Goal: Task Accomplishment & Management: Manage account settings

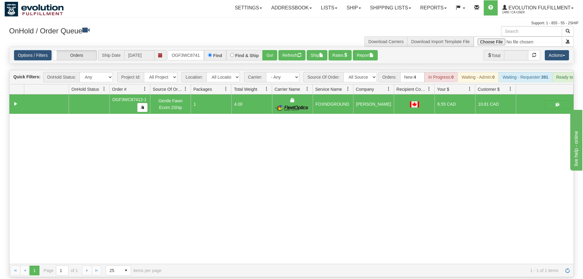
scroll to position [0, 6]
click at [197, 50] on input "OGF3WC87412-1" at bounding box center [186, 55] width 36 height 10
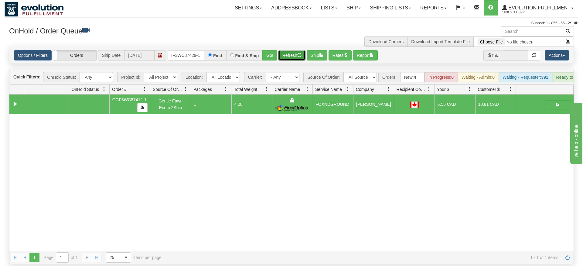
drag, startPoint x: 281, startPoint y: 42, endPoint x: 276, endPoint y: 55, distance: 14.2
click at [276, 55] on div "Is equal to Is not equal to Contains Does not contains CAD USD EUR ZAR [PERSON_…" at bounding box center [292, 155] width 574 height 217
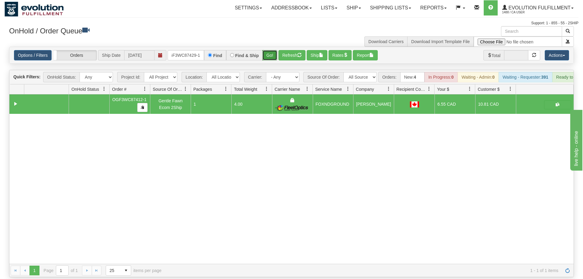
click at [271, 50] on button "Go!" at bounding box center [269, 55] width 15 height 10
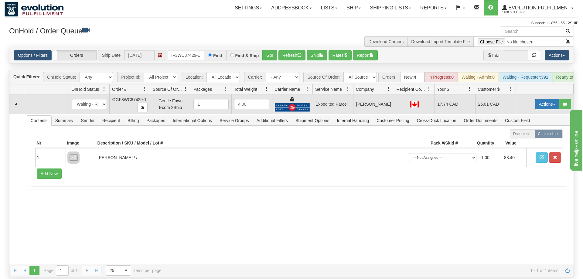
click at [544, 99] on button "Actions" at bounding box center [547, 104] width 24 height 10
click at [528, 137] on span "Ship" at bounding box center [523, 139] width 13 height 5
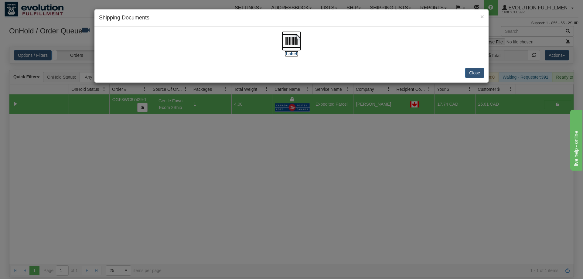
click at [290, 34] on img at bounding box center [291, 40] width 19 height 19
drag, startPoint x: 377, startPoint y: 150, endPoint x: 261, endPoint y: 45, distance: 156.8
click at [377, 149] on div "× Shipping Documents [Label] Close" at bounding box center [291, 139] width 583 height 279
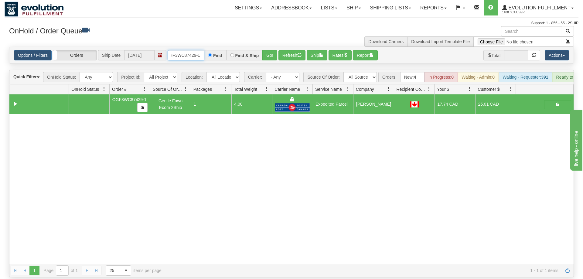
click at [197, 50] on input "oGF3WC87429-1" at bounding box center [186, 55] width 36 height 10
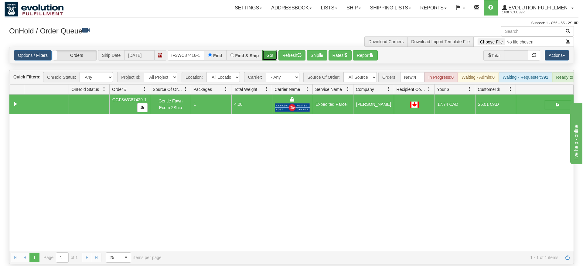
click at [271, 60] on div "Is equal to Is not equal to Contains Does not contains CAD USD EUR ZAR [PERSON_…" at bounding box center [292, 155] width 574 height 217
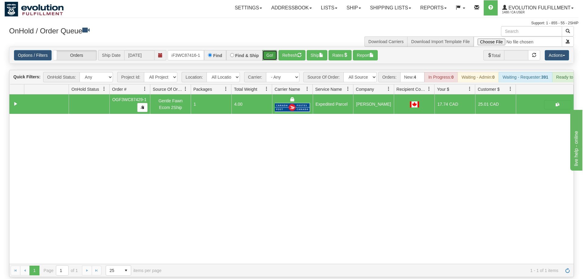
click at [274, 50] on button "Go!" at bounding box center [269, 55] width 15 height 10
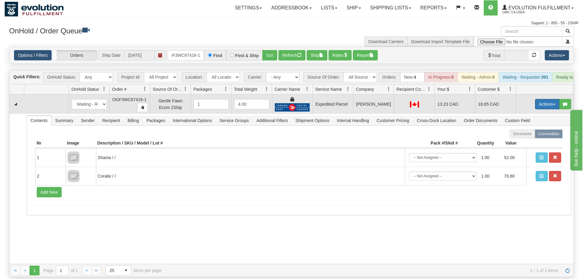
click at [551, 99] on button "Actions" at bounding box center [547, 104] width 24 height 10
click at [537, 135] on link "Ship" at bounding box center [535, 139] width 49 height 8
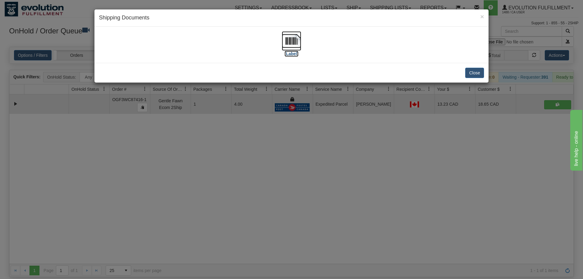
click at [290, 32] on img at bounding box center [291, 40] width 19 height 19
drag, startPoint x: 419, startPoint y: 148, endPoint x: 395, endPoint y: 127, distance: 31.7
click at [395, 127] on div "× Shipping Documents [Label] Close" at bounding box center [291, 139] width 583 height 279
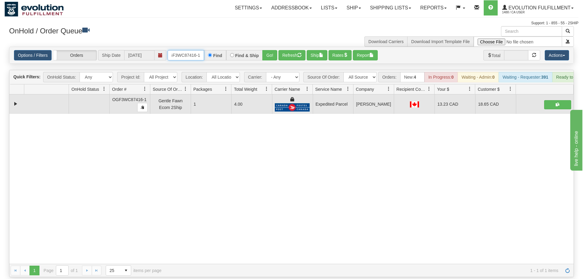
click at [181, 50] on input "OGF3WC87416-1" at bounding box center [186, 55] width 36 height 10
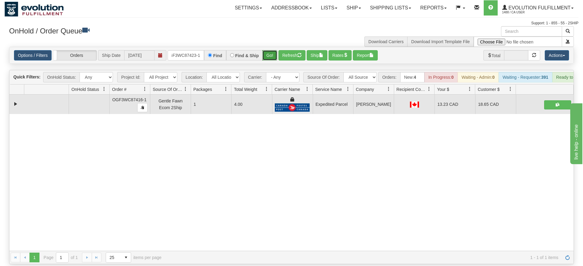
drag, startPoint x: 268, startPoint y: 44, endPoint x: 269, endPoint y: 51, distance: 7.4
click at [268, 57] on div "Is equal to Is not equal to Contains Does not contains CAD USD EUR ZAR [PERSON_…" at bounding box center [292, 155] width 574 height 217
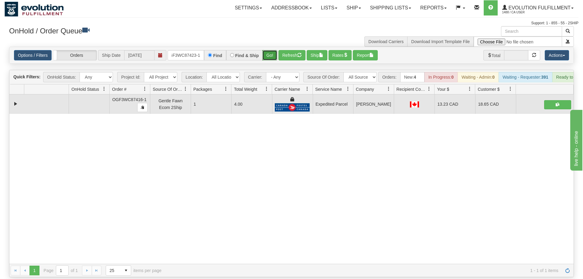
click at [272, 50] on button "Go!" at bounding box center [269, 55] width 15 height 10
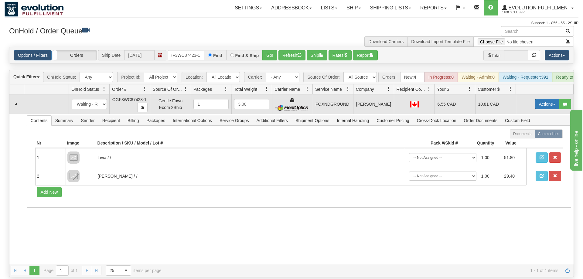
click at [539, 99] on button "Actions" at bounding box center [547, 104] width 24 height 10
click at [529, 135] on link "Ship" at bounding box center [535, 139] width 49 height 8
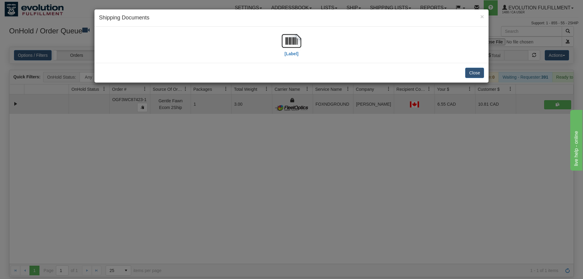
click at [309, 38] on div "[Label]" at bounding box center [291, 44] width 385 height 27
click at [296, 36] on img at bounding box center [291, 40] width 19 height 19
drag, startPoint x: 248, startPoint y: 199, endPoint x: 243, endPoint y: 187, distance: 13.3
click at [243, 187] on div "× Shipping Documents [Label] Close" at bounding box center [291, 139] width 583 height 279
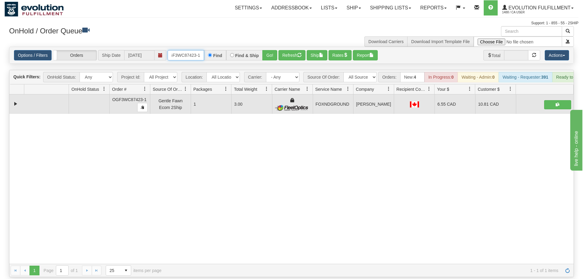
click at [198, 50] on input "OGF3WC87423-1" at bounding box center [186, 55] width 36 height 10
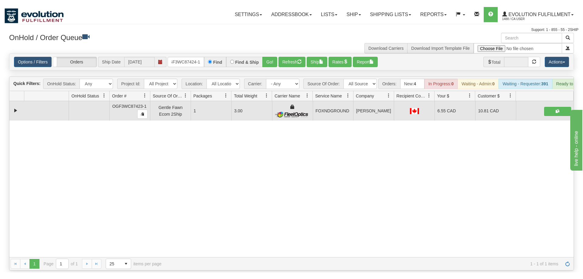
drag, startPoint x: 274, startPoint y: 36, endPoint x: 273, endPoint y: 54, distance: 18.6
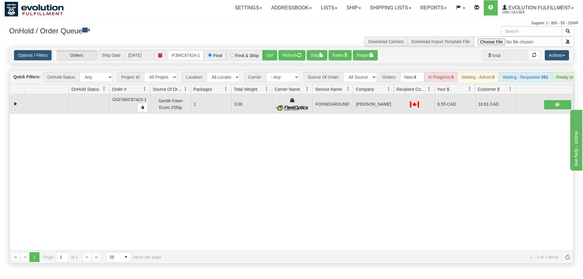
click at [274, 50] on div "× Get OnHold Shipments fields - load dt: 390 Get OnHold Shipments fields - tran…" at bounding box center [292, 145] width 574 height 238
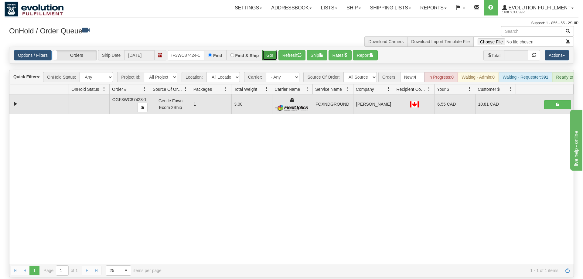
click at [274, 50] on button "Go!" at bounding box center [269, 55] width 15 height 10
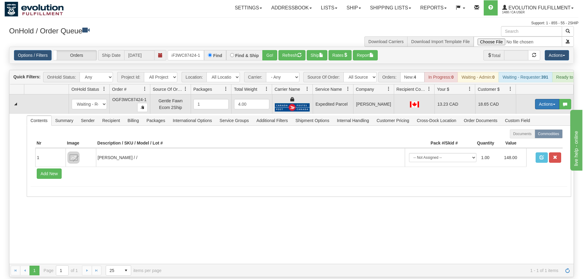
click at [540, 99] on button "Actions" at bounding box center [547, 104] width 24 height 10
click at [528, 135] on link "Ship" at bounding box center [535, 139] width 49 height 8
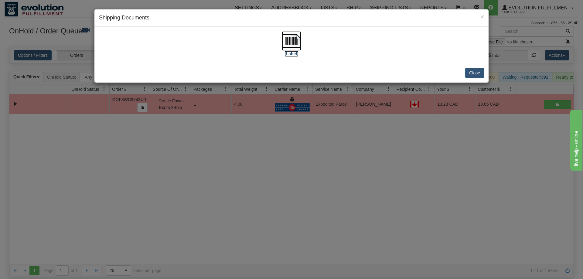
click at [294, 38] on img at bounding box center [291, 40] width 19 height 19
drag, startPoint x: 377, startPoint y: 196, endPoint x: 375, endPoint y: 192, distance: 4.9
click at [375, 192] on div "× Shipping Documents [Label] Close" at bounding box center [291, 139] width 583 height 279
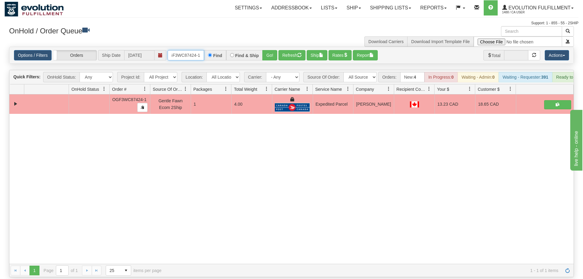
click at [189, 50] on input "OGF3WC87424-1" at bounding box center [186, 55] width 36 height 10
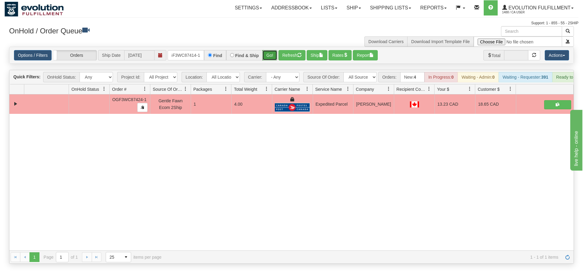
click at [277, 61] on div "Is equal to Is not equal to Contains Does not contains CAD USD EUR ZAR [PERSON_…" at bounding box center [292, 155] width 574 height 217
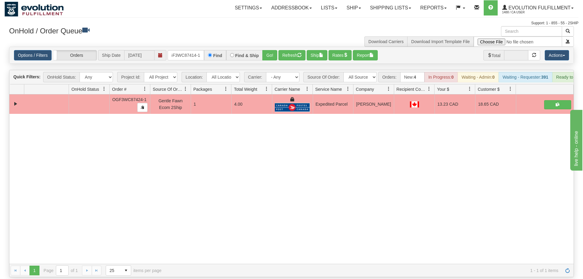
drag, startPoint x: 275, startPoint y: 52, endPoint x: 266, endPoint y: 40, distance: 14.9
click at [275, 50] on div "Options / Filters Group Shipments Orders Ship Date [DATE] OGF3WC87414-1 Find Fi…" at bounding box center [291, 55] width 564 height 16
click at [266, 47] on div "Options / Filters Group Shipments Orders Ship Date [DATE] OGF3WC87414-1 Find Fi…" at bounding box center [291, 55] width 564 height 16
click at [272, 50] on button "Go!" at bounding box center [269, 55] width 15 height 10
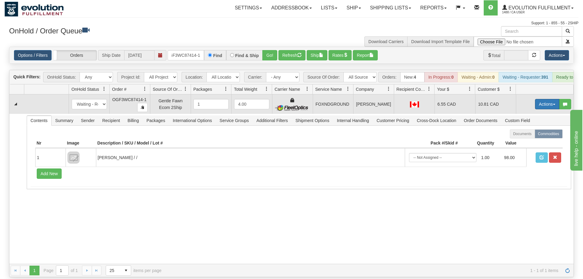
click at [540, 99] on button "Actions" at bounding box center [547, 104] width 24 height 10
click at [522, 137] on span "Ship" at bounding box center [523, 139] width 13 height 5
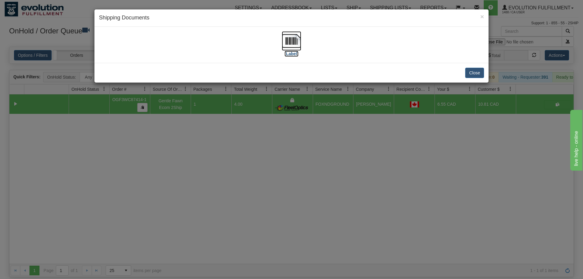
click at [296, 46] on img at bounding box center [291, 40] width 19 height 19
click at [370, 184] on div "× Shipping Documents [Label] Close" at bounding box center [291, 139] width 583 height 279
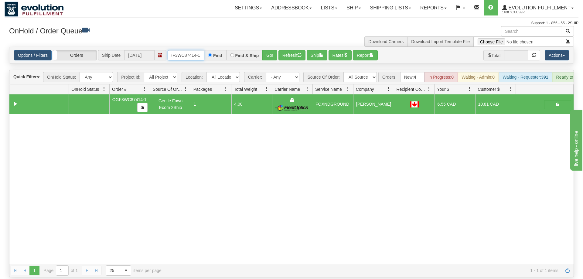
click at [197, 50] on input "OGF3WC87414-1" at bounding box center [186, 55] width 36 height 10
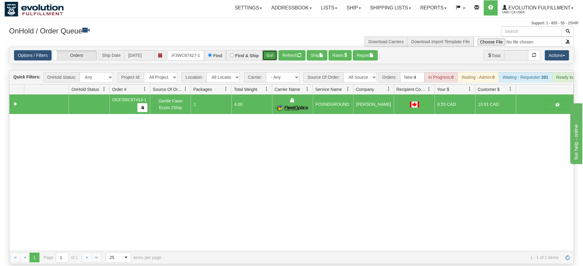
click at [269, 56] on div "Is equal to Is not equal to Contains Does not contains CAD USD EUR ZAR [PERSON_…" at bounding box center [292, 155] width 574 height 217
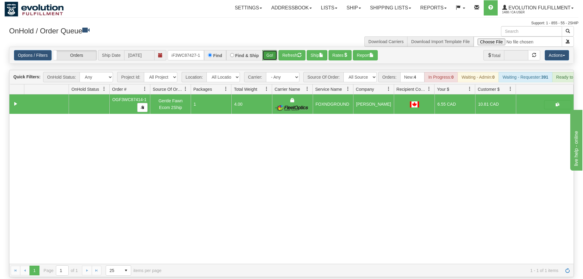
click at [269, 50] on button "Go!" at bounding box center [269, 55] width 15 height 10
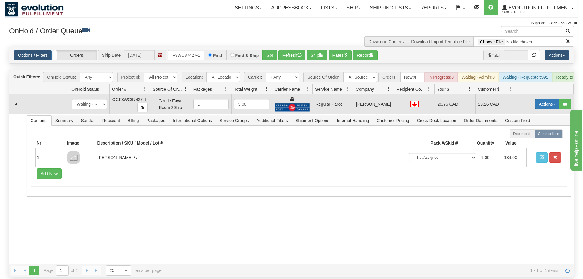
click at [536, 99] on button "Actions" at bounding box center [547, 104] width 24 height 10
click at [530, 129] on span "Rate All Services" at bounding box center [535, 131] width 36 height 5
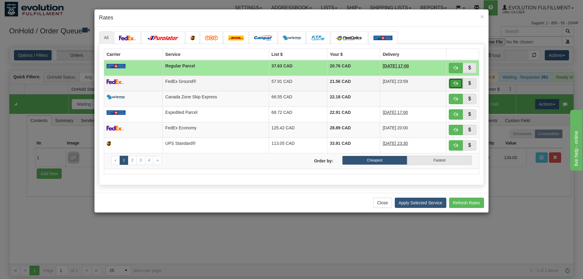
click at [453, 81] on button "button" at bounding box center [456, 83] width 14 height 10
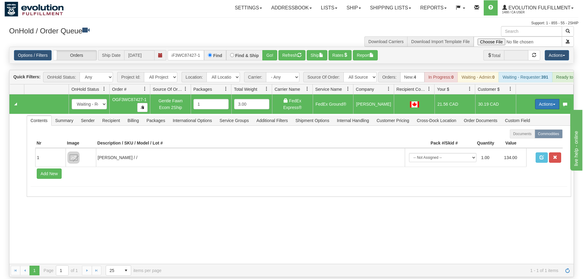
click at [549, 99] on button "Actions" at bounding box center [547, 104] width 24 height 10
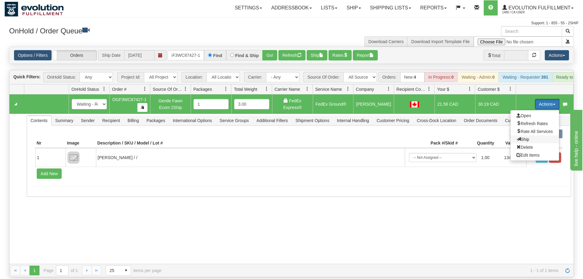
click at [520, 137] on span "Ship" at bounding box center [523, 139] width 13 height 5
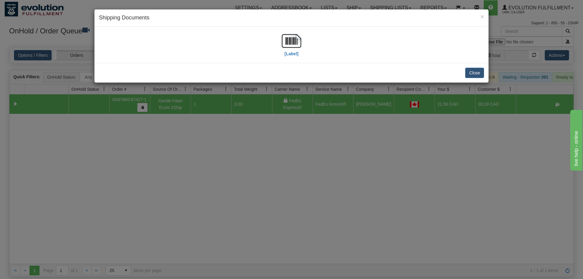
click at [278, 37] on div "[Label]" at bounding box center [291, 44] width 385 height 27
click at [287, 44] on img at bounding box center [291, 40] width 19 height 19
drag, startPoint x: 343, startPoint y: 202, endPoint x: 174, endPoint y: 23, distance: 246.0
click at [343, 185] on div "× Shipping Documents [Label] Close" at bounding box center [291, 139] width 583 height 279
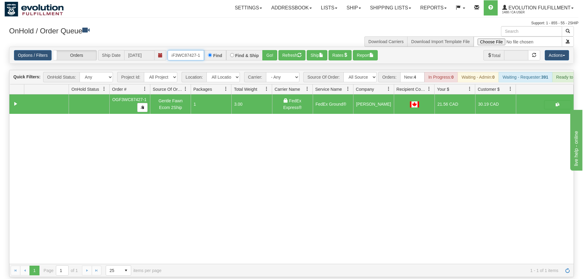
click at [195, 50] on input "OGF3WC87427-1" at bounding box center [186, 55] width 36 height 10
click at [184, 50] on input "OGF3WC87427-1" at bounding box center [186, 55] width 36 height 10
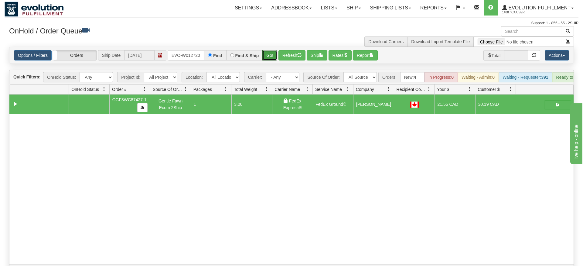
drag, startPoint x: 269, startPoint y: 42, endPoint x: 269, endPoint y: 55, distance: 13.4
click at [269, 55] on div "Is equal to Is not equal to Contains Does not contains CAD USD EUR ZAR [PERSON_…" at bounding box center [292, 162] width 574 height 231
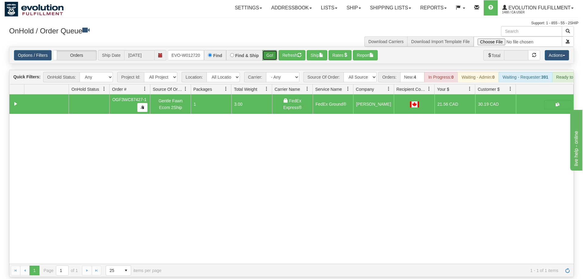
click at [269, 50] on button "Go!" at bounding box center [269, 55] width 15 height 10
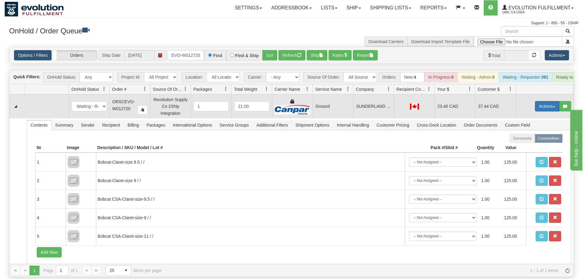
click at [551, 101] on button "Actions" at bounding box center [547, 106] width 24 height 10
click at [532, 138] on link "Ship" at bounding box center [535, 142] width 49 height 8
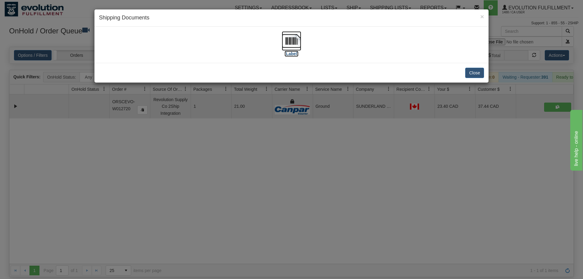
click at [298, 47] on img at bounding box center [291, 40] width 19 height 19
drag, startPoint x: 304, startPoint y: 184, endPoint x: 213, endPoint y: 10, distance: 196.2
click at [297, 171] on div "× Shipping Documents [Label] Close" at bounding box center [291, 139] width 583 height 279
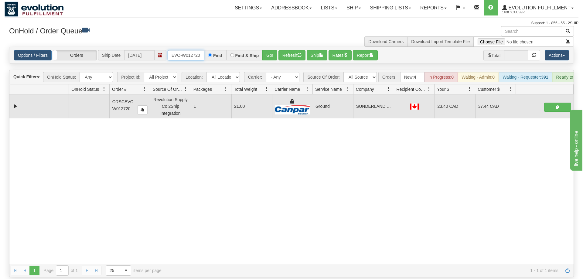
click at [194, 50] on input "ORSCEVO-W012720" at bounding box center [186, 55] width 36 height 10
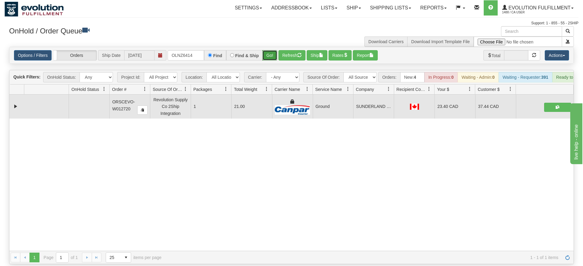
click at [268, 58] on div "Is equal to Is not equal to Contains Does not contains CAD USD EUR ZAR [PERSON_…" at bounding box center [292, 155] width 574 height 217
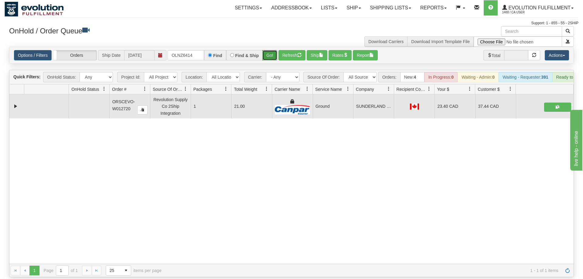
click at [269, 50] on button "Go!" at bounding box center [269, 55] width 15 height 10
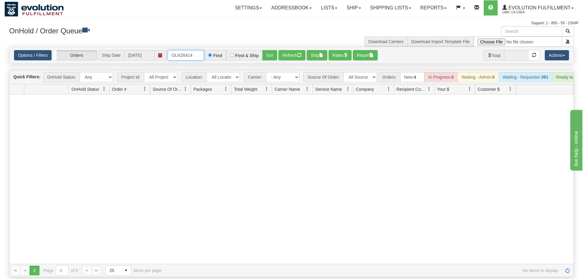
click at [170, 50] on input "OLNZ6414" at bounding box center [186, 55] width 36 height 10
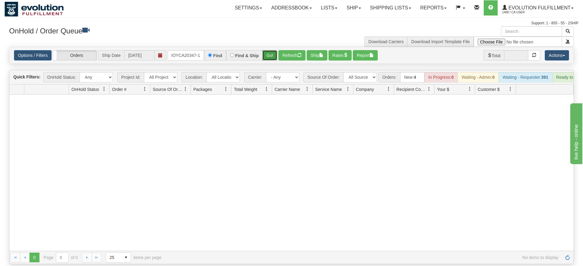
click at [271, 58] on div "Is equal to Is not equal to Contains Does not contains CAD USD EUR ZAR [PERSON_…" at bounding box center [292, 155] width 574 height 217
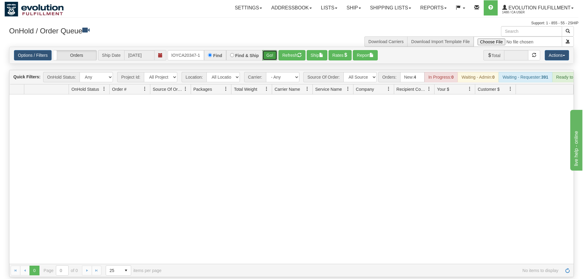
click at [271, 51] on button "Go!" at bounding box center [269, 55] width 15 height 10
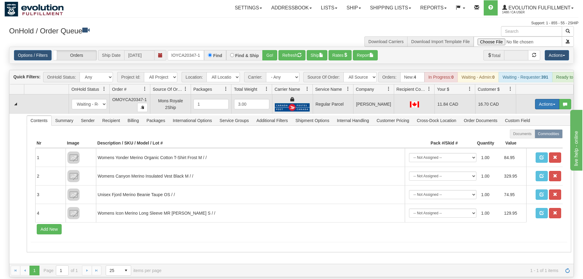
click at [537, 100] on button "Actions" at bounding box center [547, 104] width 24 height 10
click at [534, 129] on span "Rate All Services" at bounding box center [535, 131] width 36 height 5
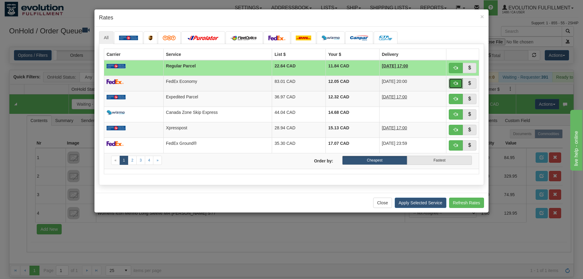
click at [456, 84] on span "button" at bounding box center [456, 83] width 4 height 4
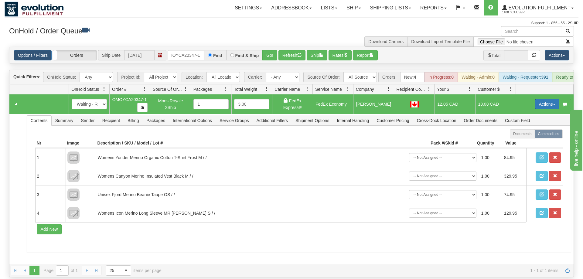
click at [547, 99] on button "Actions" at bounding box center [547, 104] width 24 height 10
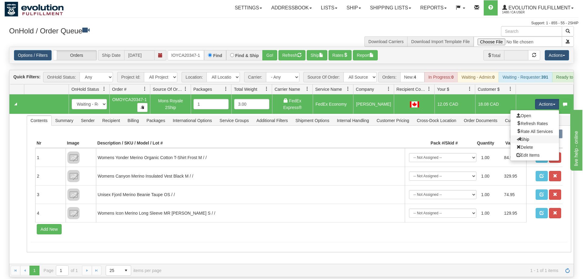
click at [532, 135] on link "Ship" at bounding box center [535, 139] width 49 height 8
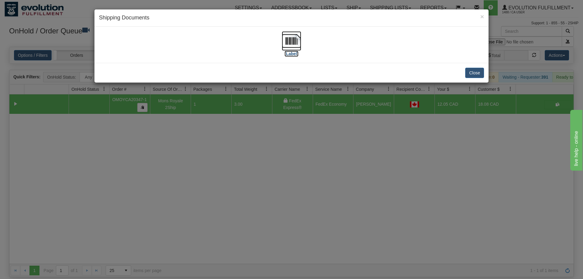
click at [290, 49] on img at bounding box center [291, 40] width 19 height 19
drag, startPoint x: 274, startPoint y: 208, endPoint x: 188, endPoint y: 45, distance: 183.6
click at [273, 203] on div "× Shipping Documents [Label] Close" at bounding box center [291, 139] width 583 height 279
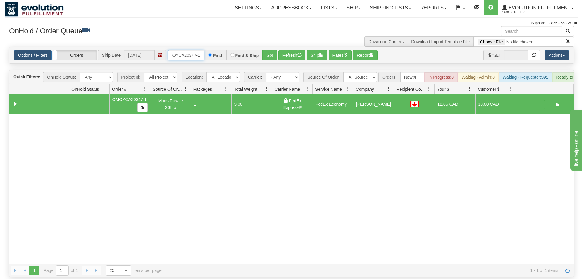
click at [181, 50] on input "oMOYCA20347-1" at bounding box center [186, 55] width 36 height 10
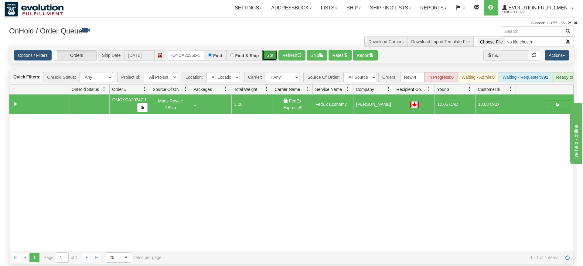
click at [267, 60] on div "Is equal to Is not equal to Contains Does not contains CAD USD EUR ZAR [PERSON_…" at bounding box center [292, 155] width 574 height 217
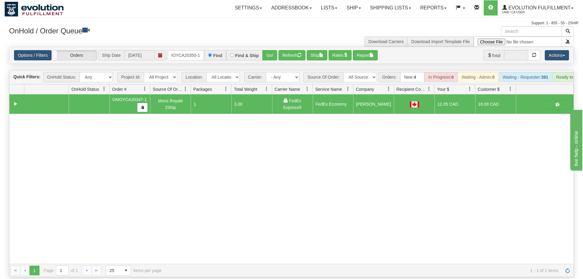
click at [265, 53] on div "Options / Filters Group Shipments Orders Ship Date [DATE] OMOYCA20350-1 Find Fi…" at bounding box center [291, 55] width 564 height 16
click at [268, 50] on button "Go!" at bounding box center [269, 55] width 15 height 10
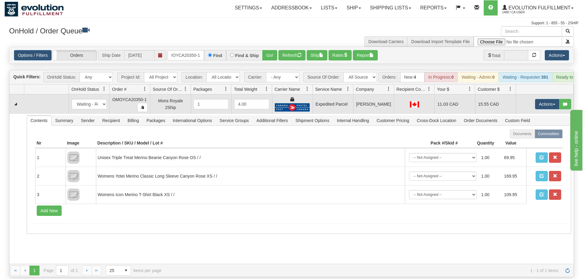
click at [536, 94] on td "Actions Open Refresh Rates Rate All Services Ship Delete Edit Items" at bounding box center [545, 103] width 58 height 19
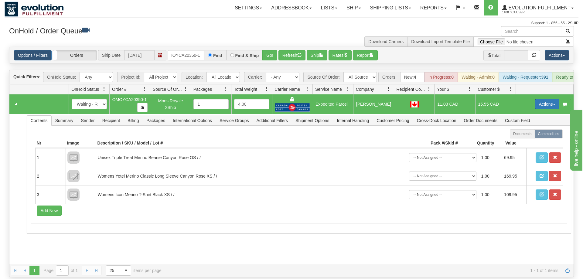
click at [537, 99] on button "Actions" at bounding box center [547, 104] width 24 height 10
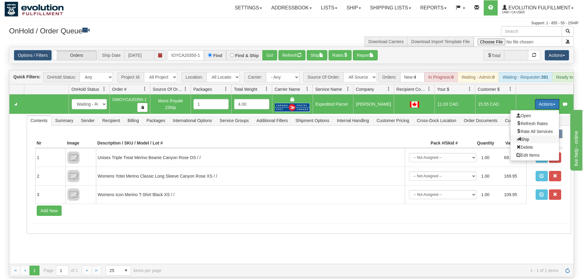
click at [523, 137] on span "Ship" at bounding box center [523, 139] width 13 height 5
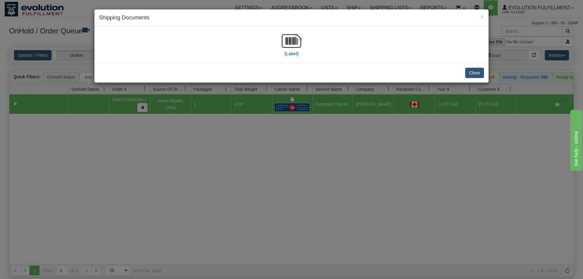
click at [302, 45] on div "[Label]" at bounding box center [291, 44] width 385 height 27
click at [292, 43] on img at bounding box center [291, 40] width 19 height 19
drag, startPoint x: 379, startPoint y: 161, endPoint x: 175, endPoint y: 44, distance: 235.0
click at [376, 158] on div "× Shipping Documents [Label] Close" at bounding box center [291, 139] width 583 height 279
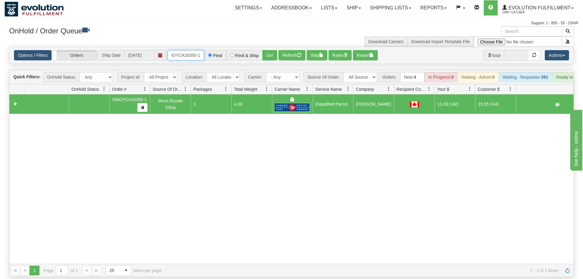
click at [187, 50] on input "OMOYCA20350-1" at bounding box center [186, 55] width 36 height 10
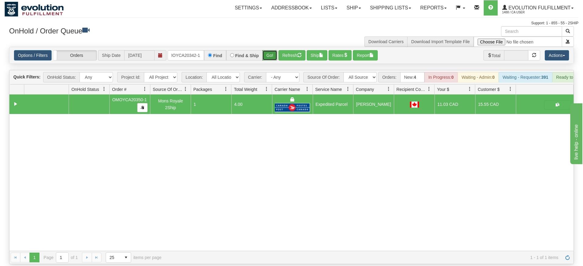
click at [267, 57] on div "Is equal to Is not equal to Contains Does not contains CAD USD EUR ZAR [PERSON_…" at bounding box center [292, 155] width 574 height 217
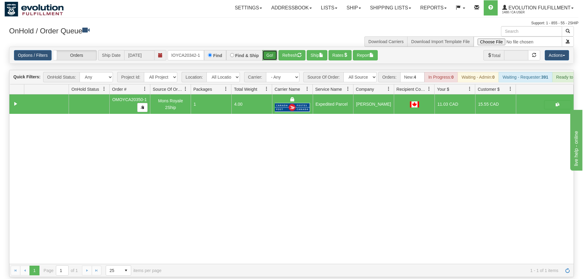
click at [270, 50] on button "Go!" at bounding box center [269, 55] width 15 height 10
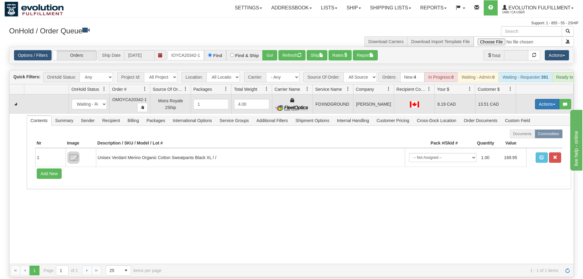
click at [536, 99] on button "Actions" at bounding box center [547, 104] width 24 height 10
click at [524, 137] on span "Ship" at bounding box center [523, 139] width 13 height 5
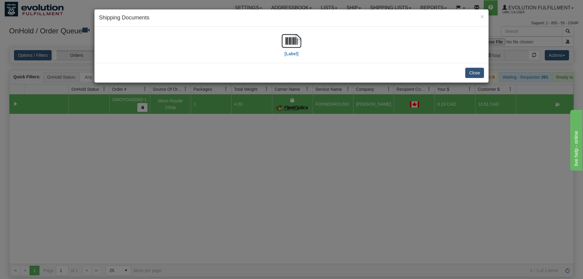
click at [279, 46] on div "[Label]" at bounding box center [291, 44] width 385 height 27
click at [290, 44] on img at bounding box center [291, 40] width 19 height 19
drag, startPoint x: 310, startPoint y: 165, endPoint x: 308, endPoint y: 162, distance: 3.7
click at [308, 162] on div "× Shipping Documents [Label] Close" at bounding box center [291, 139] width 583 height 279
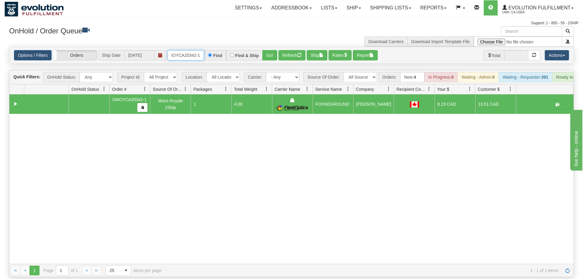
click at [199, 50] on input "OMOYCA20342-1" at bounding box center [186, 55] width 36 height 10
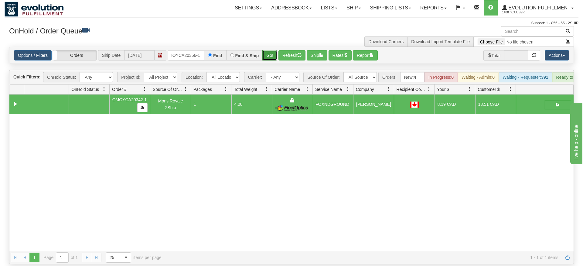
drag, startPoint x: 273, startPoint y: 47, endPoint x: 273, endPoint y: 60, distance: 12.8
click at [273, 60] on div "Is equal to Is not equal to Contains Does not contains CAD USD EUR ZAR [PERSON_…" at bounding box center [292, 155] width 574 height 217
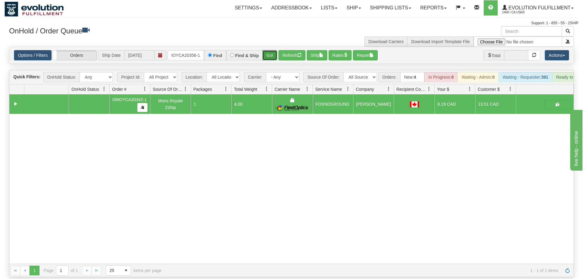
click at [272, 50] on button "Go!" at bounding box center [269, 55] width 15 height 10
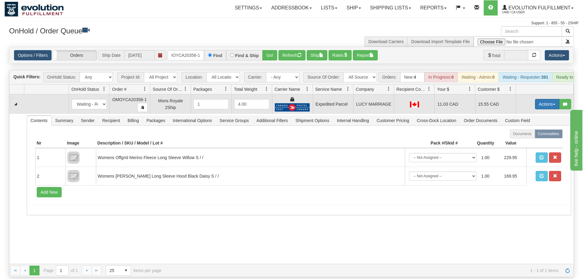
click at [546, 99] on button "Actions" at bounding box center [547, 104] width 24 height 10
click at [536, 135] on link "Ship" at bounding box center [535, 139] width 49 height 8
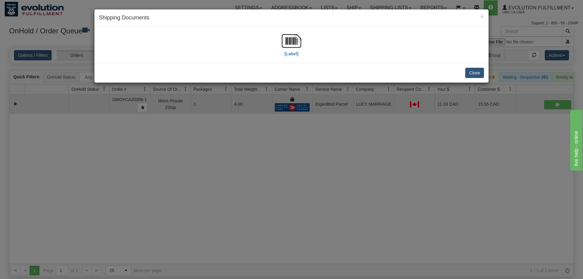
click at [304, 49] on div "[Label]" at bounding box center [291, 44] width 385 height 27
click at [292, 43] on img at bounding box center [291, 40] width 19 height 19
drag, startPoint x: 309, startPoint y: 139, endPoint x: 226, endPoint y: 40, distance: 129.5
click at [307, 134] on div "× Shipping Documents [Label] Close" at bounding box center [291, 139] width 583 height 279
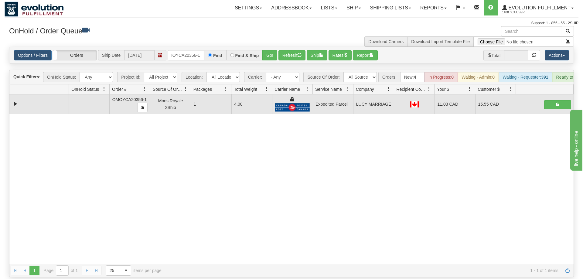
click at [187, 47] on div "Options / Filters Group Shipments Orders Ship Date [DATE] OMOYCA20356-1 Find Fi…" at bounding box center [291, 55] width 564 height 16
click at [188, 50] on input "OMOYCA20356-1" at bounding box center [186, 55] width 36 height 10
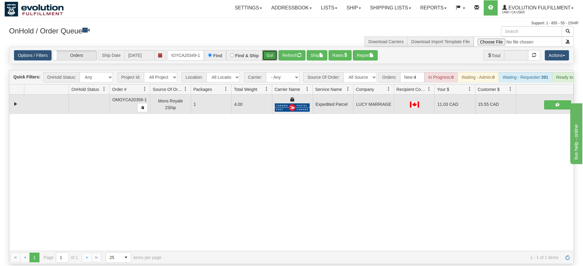
drag, startPoint x: 266, startPoint y: 49, endPoint x: 266, endPoint y: 59, distance: 10.6
click at [266, 61] on div "Is equal to Is not equal to Contains Does not contains CAD USD EUR ZAR [PERSON_…" at bounding box center [292, 155] width 574 height 217
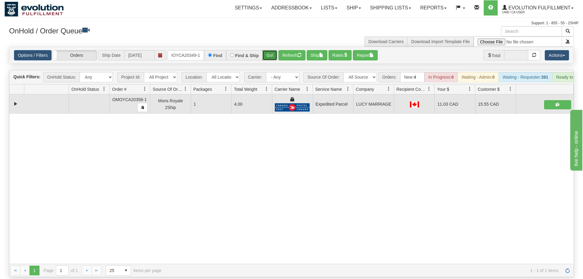
click at [272, 50] on button "Go!" at bounding box center [269, 55] width 15 height 10
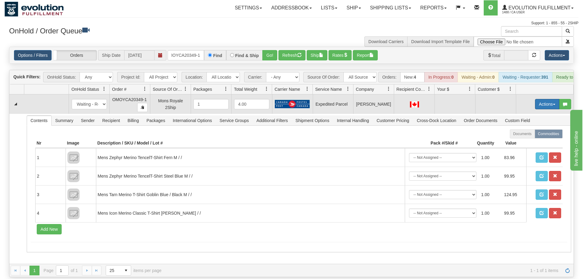
click at [542, 99] on button "Actions" at bounding box center [547, 104] width 24 height 10
click at [532, 121] on span "Refresh Rates" at bounding box center [532, 123] width 31 height 5
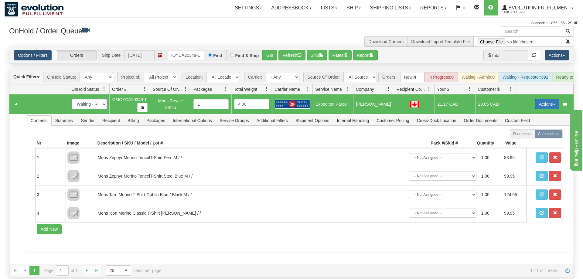
click at [546, 99] on button "Actions" at bounding box center [547, 104] width 24 height 10
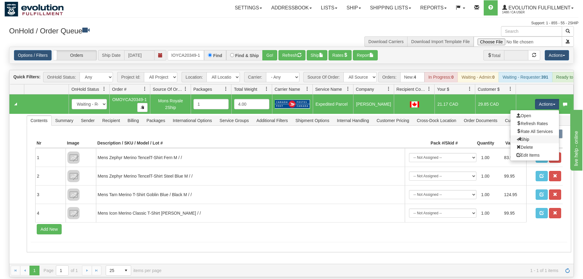
click at [539, 135] on link "Ship" at bounding box center [535, 139] width 49 height 8
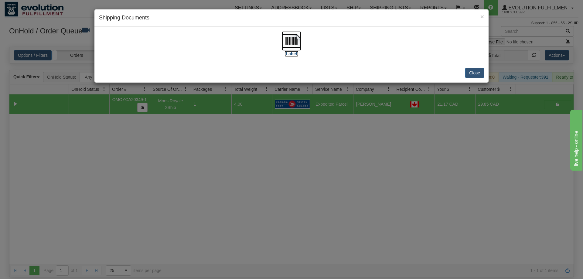
click at [299, 39] on img at bounding box center [291, 40] width 19 height 19
drag, startPoint x: 290, startPoint y: 157, endPoint x: 152, endPoint y: 37, distance: 183.2
click at [287, 150] on div "× Shipping Documents [Label] Close" at bounding box center [291, 139] width 583 height 279
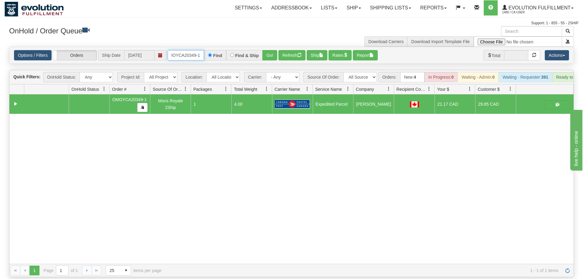
click at [185, 50] on input "OMOYCA20349-1" at bounding box center [186, 55] width 36 height 10
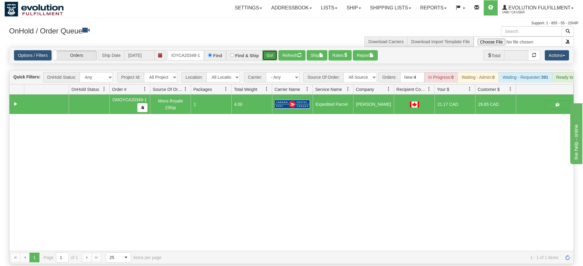
click at [274, 59] on div "Is equal to Is not equal to Contains Does not contains CAD USD EUR ZAR [PERSON_…" at bounding box center [292, 155] width 574 height 217
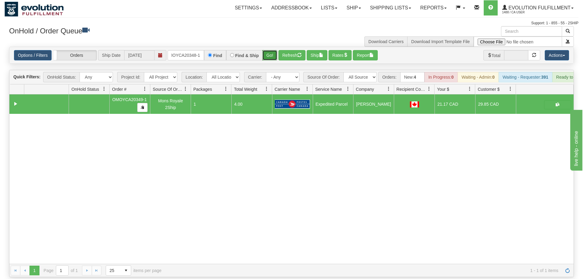
click at [272, 50] on button "Go!" at bounding box center [269, 55] width 15 height 10
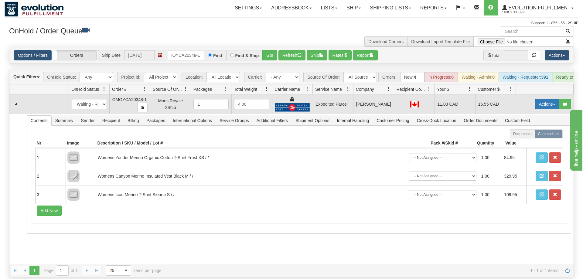
click at [553, 99] on button "Actions" at bounding box center [547, 104] width 24 height 10
click at [524, 137] on span "Ship" at bounding box center [523, 139] width 13 height 5
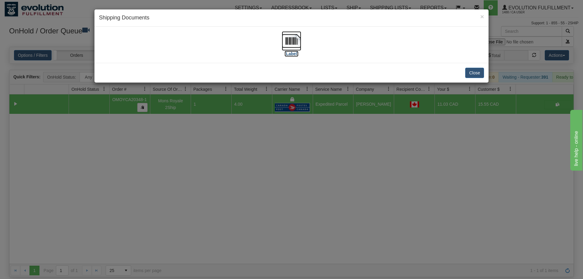
click at [291, 44] on img at bounding box center [291, 40] width 19 height 19
click at [285, 139] on div "× Shipping Documents [Label] Close" at bounding box center [291, 139] width 583 height 279
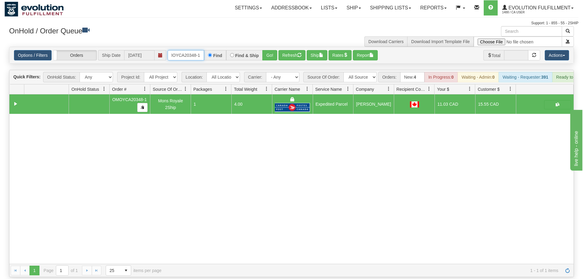
click at [187, 50] on input "OMOYCA20348-1" at bounding box center [186, 55] width 36 height 10
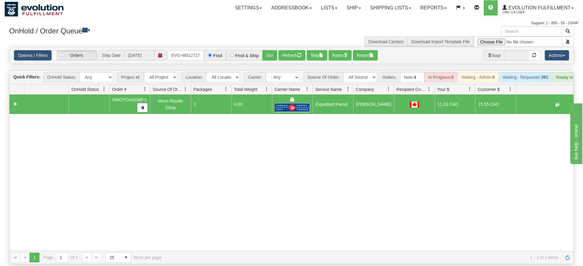
drag, startPoint x: 273, startPoint y: 52, endPoint x: 274, endPoint y: 60, distance: 7.9
click at [273, 65] on div "Is equal to Is not equal to Contains Does not contains CAD USD EUR ZAR [PERSON_…" at bounding box center [292, 155] width 574 height 217
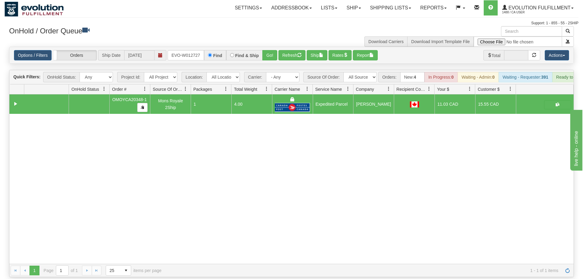
click at [274, 60] on div "Is equal to Is not equal to Contains Does not contains CAD USD EUR ZAR [PERSON_…" at bounding box center [292, 162] width 574 height 231
click at [268, 51] on div "Options / Filters Group Shipments Orders Ship Date [DATE] ORSCEVO-W012727 Find …" at bounding box center [291, 55] width 564 height 16
click at [269, 50] on button "Go!" at bounding box center [269, 55] width 15 height 10
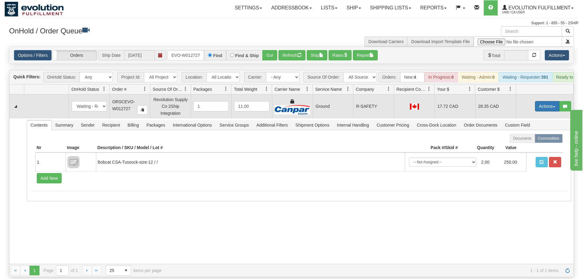
click at [546, 101] on button "Actions" at bounding box center [547, 106] width 24 height 10
click at [535, 138] on link "Ship" at bounding box center [535, 142] width 49 height 8
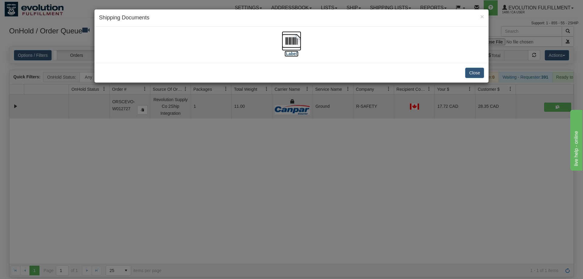
click at [297, 42] on img at bounding box center [291, 40] width 19 height 19
drag, startPoint x: 151, startPoint y: 151, endPoint x: 175, endPoint y: 43, distance: 110.2
click at [151, 150] on div "× Shipping Documents [Label] Close" at bounding box center [291, 139] width 583 height 279
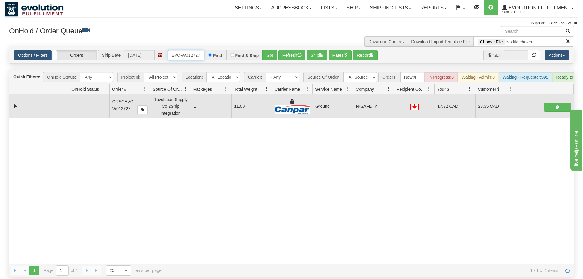
click at [201, 50] on input "ORSCEVO-W012727" at bounding box center [186, 55] width 36 height 10
click at [199, 51] on input "ORSCEVO-W012727" at bounding box center [186, 55] width 36 height 10
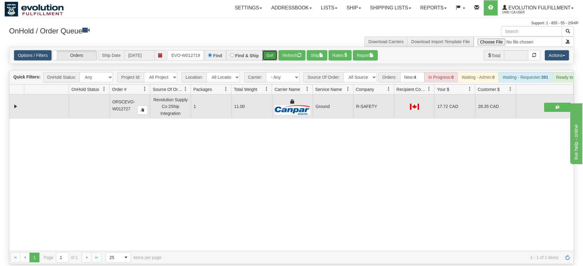
click at [272, 58] on div "Is equal to Is not equal to Contains Does not contains CAD USD EUR ZAR [PERSON_…" at bounding box center [292, 155] width 574 height 217
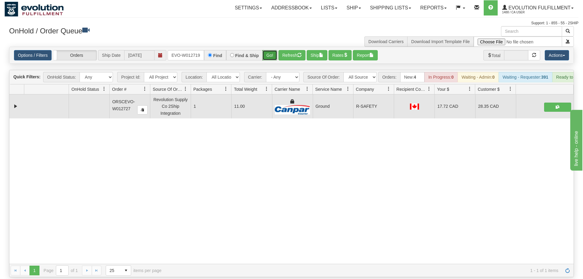
click at [270, 50] on button "Go!" at bounding box center [269, 55] width 15 height 10
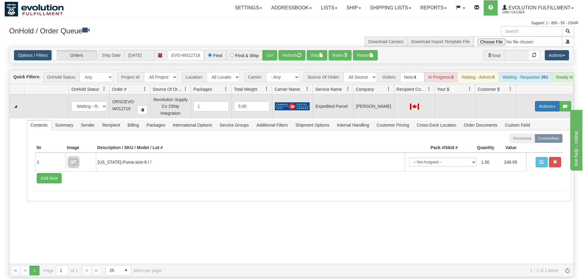
click at [544, 101] on button "Actions" at bounding box center [547, 106] width 24 height 10
click at [532, 123] on span "Refresh Rates" at bounding box center [532, 125] width 31 height 5
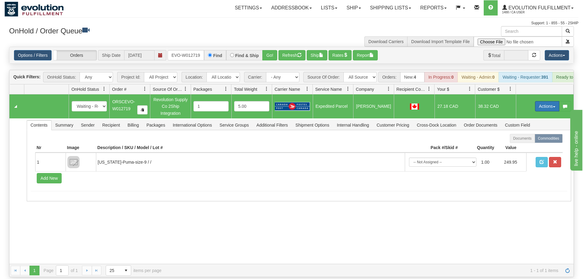
click at [539, 101] on button "Actions" at bounding box center [547, 106] width 24 height 10
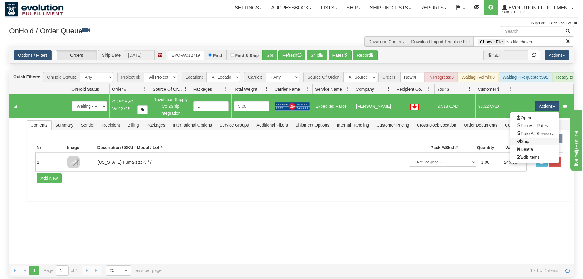
click at [536, 138] on link "Ship" at bounding box center [535, 142] width 49 height 8
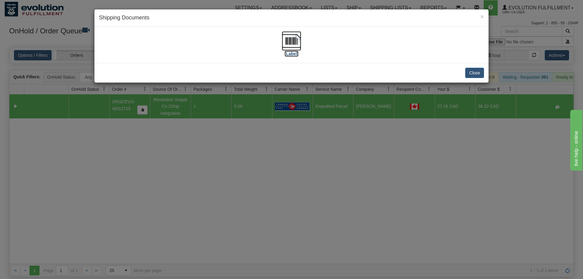
click at [295, 49] on img at bounding box center [291, 40] width 19 height 19
drag, startPoint x: 358, startPoint y: 135, endPoint x: 101, endPoint y: 28, distance: 278.2
click at [358, 134] on div "× Shipping Documents [Label] Close" at bounding box center [291, 139] width 583 height 279
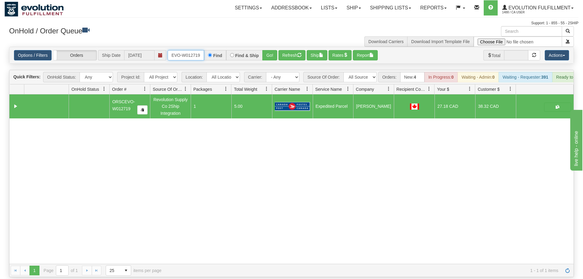
click at [191, 50] on input "ORSCEVO-W012719" at bounding box center [186, 55] width 36 height 10
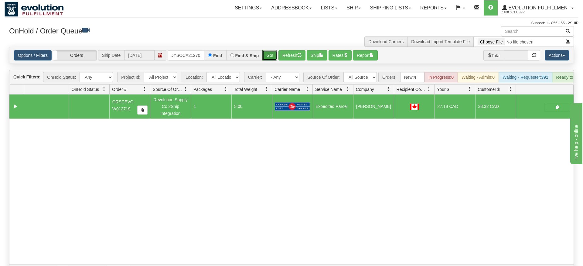
click at [273, 55] on div "Is equal to Is not equal to Contains Does not contains CAD USD EUR ZAR [PERSON_…" at bounding box center [292, 162] width 574 height 231
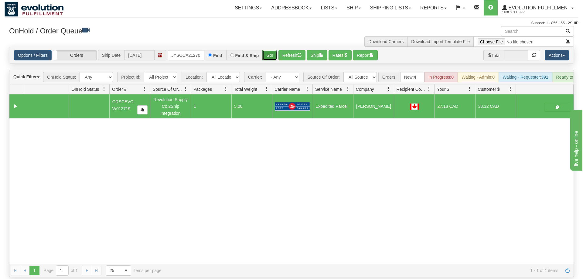
click at [272, 50] on button "Go!" at bounding box center [269, 55] width 15 height 10
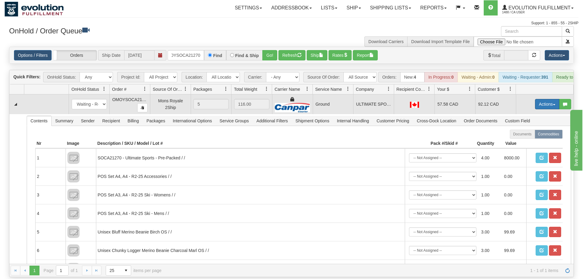
click at [546, 99] on button "Actions" at bounding box center [547, 104] width 24 height 10
click at [528, 137] on span "Ship" at bounding box center [523, 139] width 13 height 5
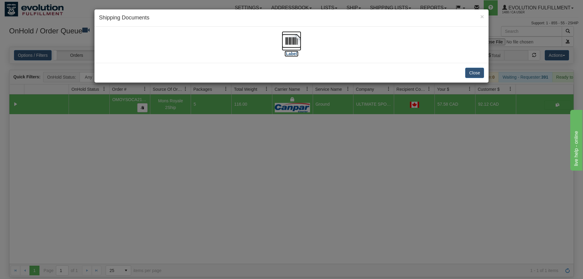
click at [293, 43] on img at bounding box center [291, 40] width 19 height 19
click at [252, 142] on div "× Shipping Documents [Label] Close" at bounding box center [291, 139] width 583 height 279
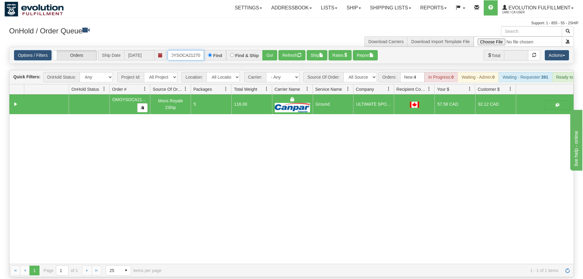
drag, startPoint x: 193, startPoint y: 43, endPoint x: 202, endPoint y: 39, distance: 9.2
click at [195, 50] on input "oMOYSOCA21270" at bounding box center [186, 55] width 36 height 10
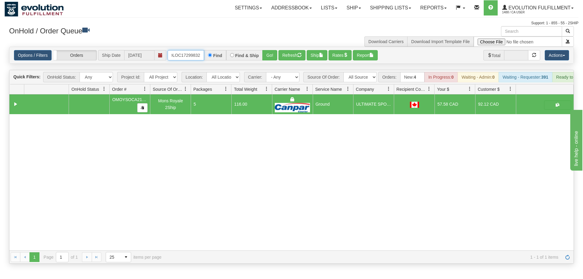
scroll to position [0, 2]
drag, startPoint x: 270, startPoint y: 47, endPoint x: 272, endPoint y: 50, distance: 3.1
click at [271, 58] on div "Is equal to Is not equal to Contains Does not contains CAD USD EUR ZAR [PERSON_…" at bounding box center [292, 155] width 574 height 217
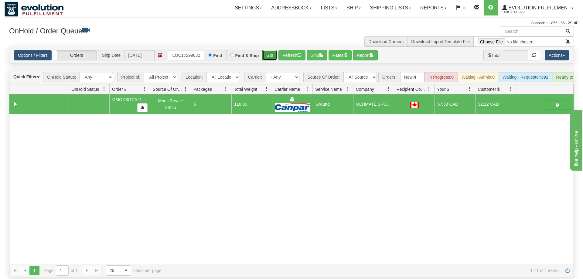
click at [272, 50] on button "Go!" at bounding box center [269, 55] width 15 height 10
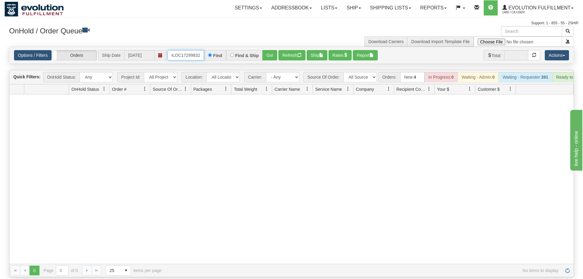
click at [179, 50] on input "OLOC17299832" at bounding box center [186, 55] width 36 height 10
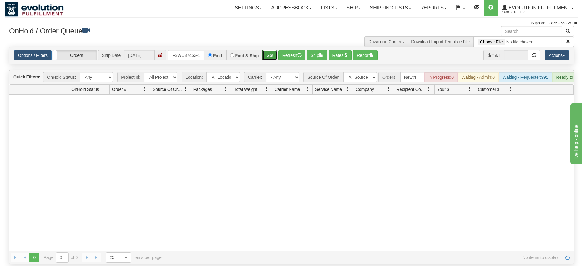
click at [273, 59] on div "Is equal to Is not equal to Contains Does not contains CAD USD EUR ZAR [PERSON_…" at bounding box center [292, 155] width 574 height 217
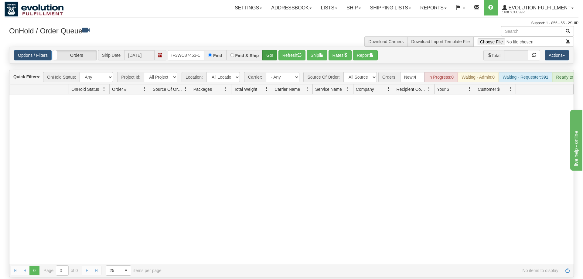
drag, startPoint x: 274, startPoint y: 53, endPoint x: 274, endPoint y: 47, distance: 5.8
click at [274, 52] on div "Options / Filters Group Shipments Orders Ship Date [DATE] OGF3WC87453-1 Find Fi…" at bounding box center [291, 55] width 564 height 16
click at [274, 50] on button "Go!" at bounding box center [269, 55] width 15 height 10
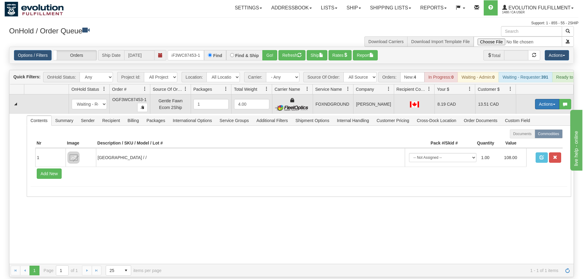
click at [538, 99] on button "Actions" at bounding box center [547, 104] width 24 height 10
click at [530, 135] on link "Ship" at bounding box center [535, 139] width 49 height 8
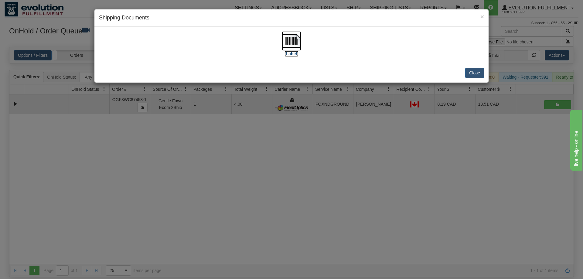
click at [294, 50] on img at bounding box center [291, 40] width 19 height 19
drag, startPoint x: 286, startPoint y: 154, endPoint x: 282, endPoint y: 145, distance: 9.3
click at [282, 145] on div "× Shipping Documents [Label] Close" at bounding box center [291, 139] width 583 height 279
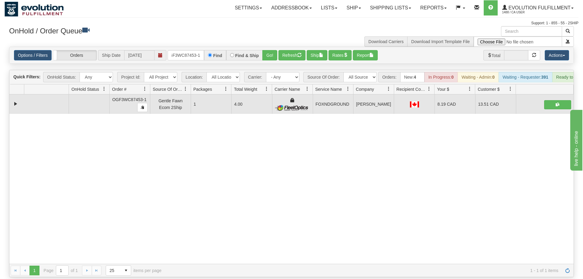
click at [184, 47] on div "Options / Filters Group Shipments Orders Ship Date [DATE] OGF3WC87453-1 Find Fi…" at bounding box center [291, 55] width 564 height 16
click at [186, 50] on input "OGF3WC87453-1" at bounding box center [186, 55] width 36 height 10
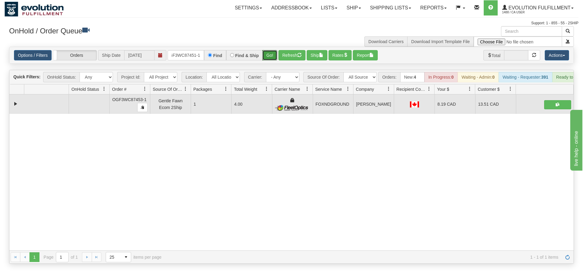
drag, startPoint x: 268, startPoint y: 45, endPoint x: 269, endPoint y: 55, distance: 10.1
click at [269, 58] on div "Is equal to Is not equal to Contains Does not contains CAD USD EUR ZAR [PERSON_…" at bounding box center [292, 155] width 574 height 217
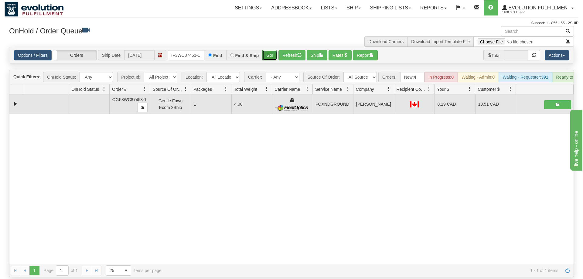
click at [272, 50] on button "Go!" at bounding box center [269, 55] width 15 height 10
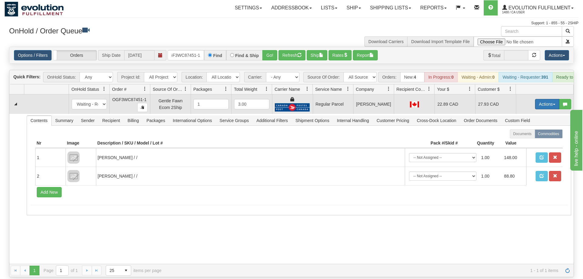
click at [547, 99] on button "Actions" at bounding box center [547, 104] width 24 height 10
click at [540, 129] on span "Rate All Services" at bounding box center [535, 131] width 36 height 5
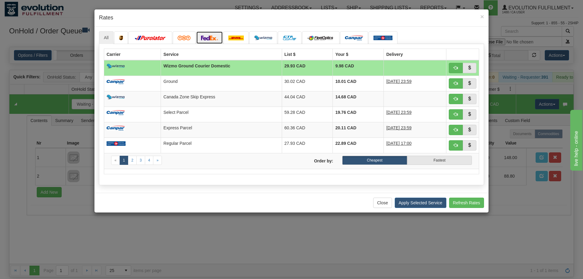
click at [210, 40] on img at bounding box center [209, 38] width 17 height 5
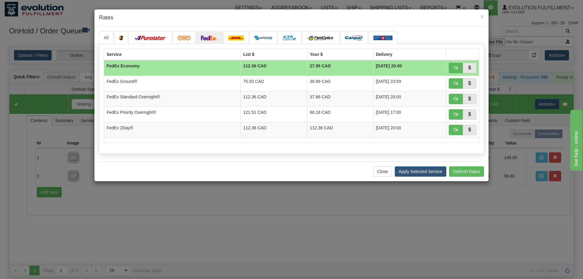
click at [392, 45] on div "Service List $ Your $ Delivery FedEx Economy 112.36 CAD 27.95 CAD [DATE] 20:00" at bounding box center [291, 99] width 385 height 110
click at [379, 37] on img at bounding box center [383, 38] width 19 height 5
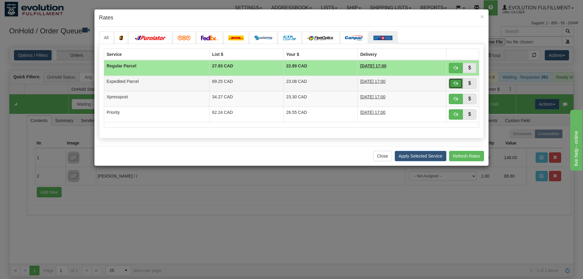
click at [459, 84] on button "button" at bounding box center [456, 83] width 14 height 10
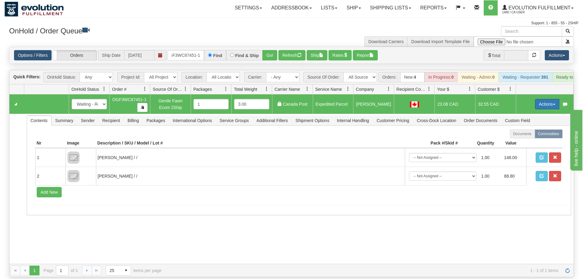
click at [548, 99] on button "Actions" at bounding box center [547, 104] width 24 height 10
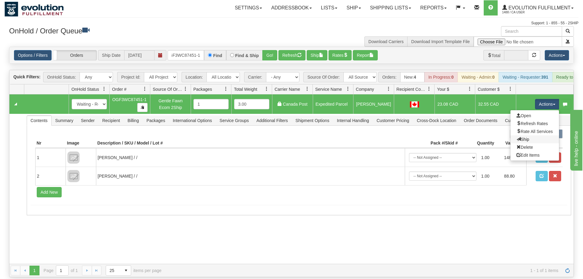
click at [534, 135] on link "Ship" at bounding box center [535, 139] width 49 height 8
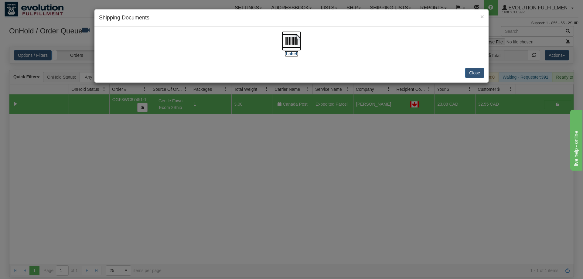
click at [290, 45] on img at bounding box center [291, 40] width 19 height 19
drag, startPoint x: 182, startPoint y: 142, endPoint x: 187, endPoint y: 131, distance: 12.6
click at [186, 135] on div "× Shipping Documents [Label] Close" at bounding box center [291, 139] width 583 height 279
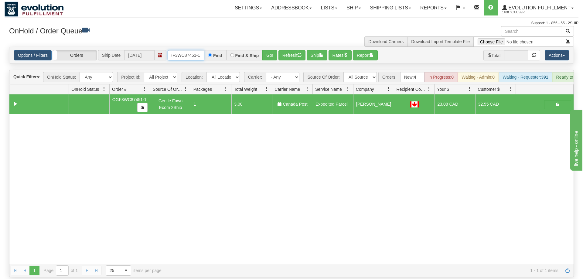
click at [188, 50] on input "OGF3WC87451-1" at bounding box center [186, 55] width 36 height 10
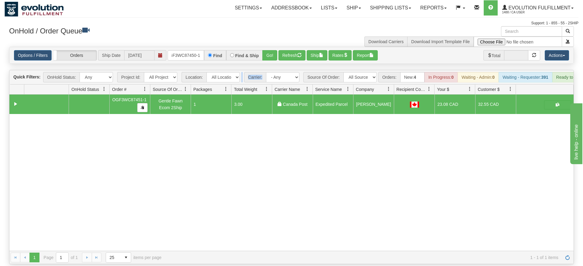
click at [268, 59] on div "Is equal to Is not equal to Contains Does not contains CAD USD EUR ZAR [PERSON_…" at bounding box center [292, 155] width 574 height 217
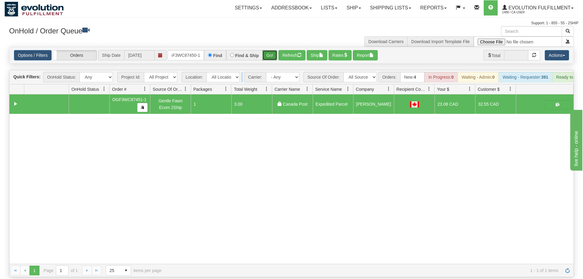
click at [274, 50] on button "Go!" at bounding box center [269, 55] width 15 height 10
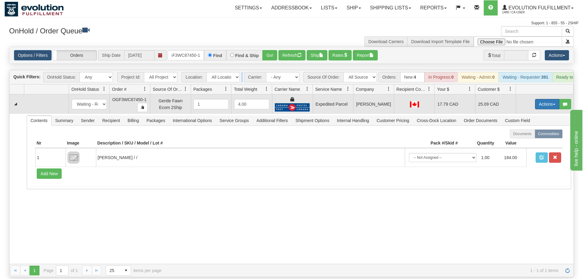
click at [544, 99] on button "Actions" at bounding box center [547, 104] width 24 height 10
click at [517, 137] on span at bounding box center [519, 139] width 4 height 4
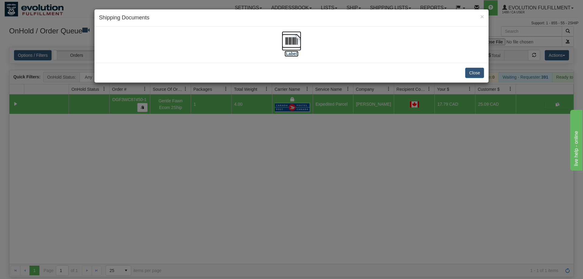
click at [286, 40] on img at bounding box center [291, 40] width 19 height 19
drag, startPoint x: 298, startPoint y: 180, endPoint x: 220, endPoint y: 89, distance: 119.8
click at [298, 172] on div "× Shipping Documents [Label] Close" at bounding box center [291, 139] width 583 height 279
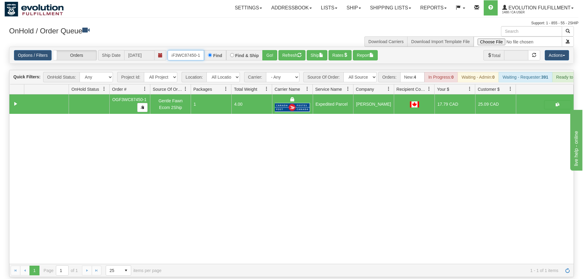
click at [191, 50] on input "OGF3WC87450-1" at bounding box center [186, 55] width 36 height 10
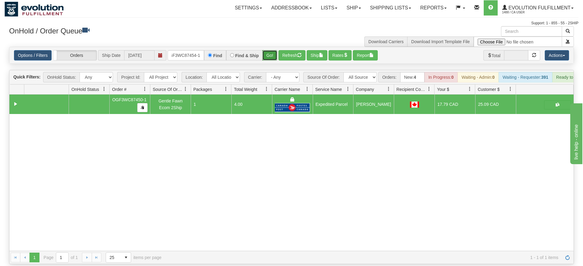
click at [274, 56] on div "Is equal to Is not equal to Contains Does not contains CAD USD EUR ZAR [PERSON_…" at bounding box center [292, 155] width 574 height 217
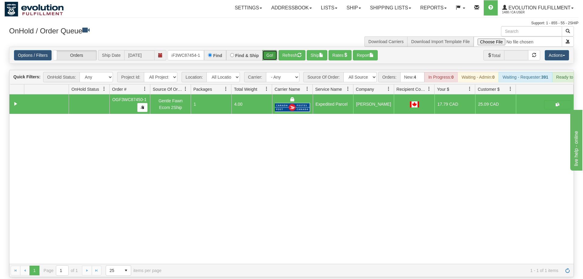
click at [274, 50] on button "Go!" at bounding box center [269, 55] width 15 height 10
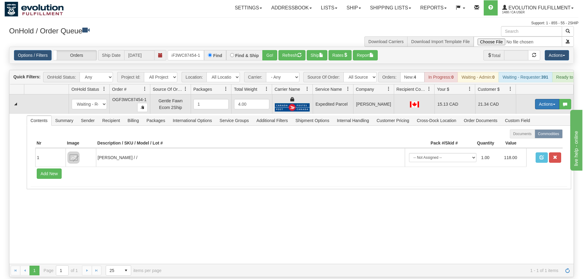
click at [543, 99] on button "Actions" at bounding box center [547, 104] width 24 height 10
click at [526, 137] on span "Ship" at bounding box center [523, 139] width 13 height 5
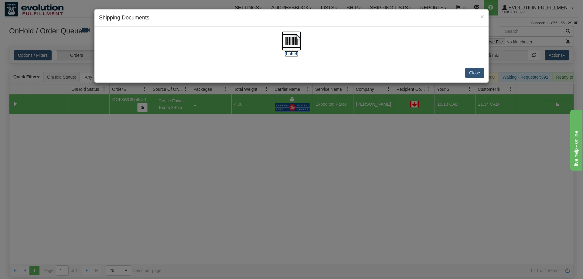
click at [298, 47] on img at bounding box center [291, 40] width 19 height 19
drag, startPoint x: 204, startPoint y: 144, endPoint x: 180, endPoint y: 35, distance: 111.6
click at [207, 138] on div "× Shipping Documents [Label] Close" at bounding box center [291, 139] width 583 height 279
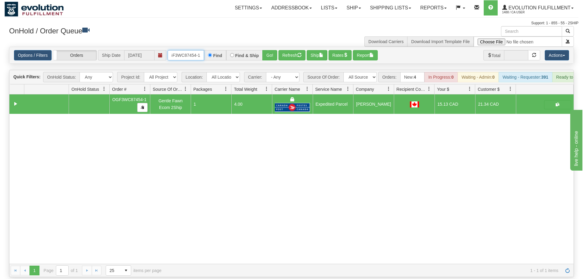
click at [191, 50] on input "OGF3WC87454-1" at bounding box center [186, 55] width 36 height 10
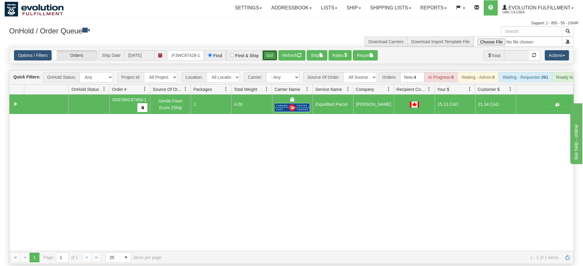
click at [269, 59] on div "Is equal to Is not equal to Contains Does not contains CAD USD EUR ZAR [PERSON_…" at bounding box center [292, 155] width 574 height 217
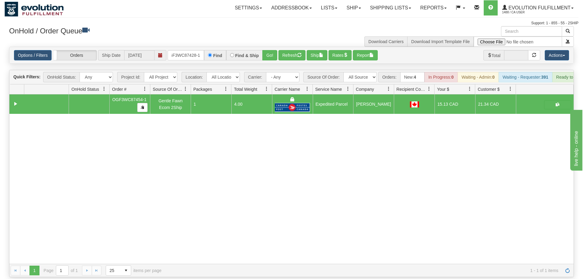
click at [269, 47] on div "Options / Filters Group Shipments Orders Ship Date [DATE] oGF3WC87428-1 Find Fi…" at bounding box center [291, 55] width 564 height 16
click at [268, 50] on button "Go!" at bounding box center [269, 55] width 15 height 10
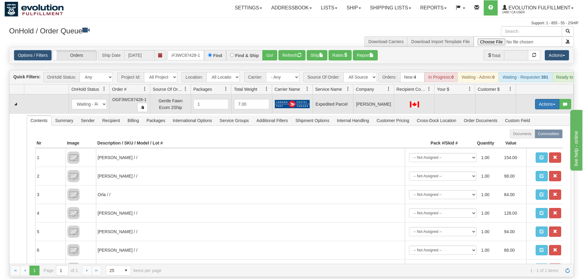
click at [547, 99] on button "Actions" at bounding box center [547, 104] width 24 height 10
click at [529, 120] on link "Refresh Rates" at bounding box center [535, 124] width 49 height 8
click at [541, 99] on button "Actions" at bounding box center [547, 104] width 24 height 10
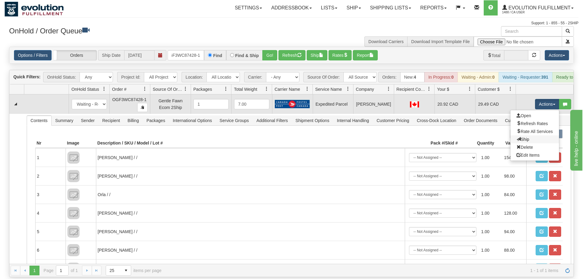
click at [532, 135] on link "Ship" at bounding box center [535, 139] width 49 height 8
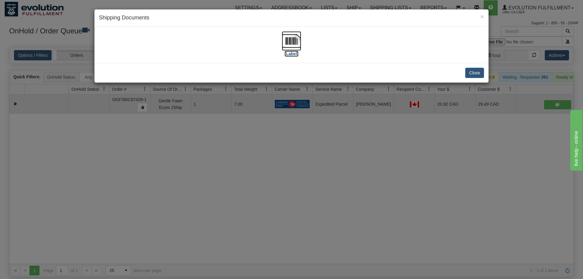
click at [293, 45] on img at bounding box center [291, 40] width 19 height 19
drag, startPoint x: 256, startPoint y: 175, endPoint x: 161, endPoint y: 22, distance: 179.4
click at [256, 173] on div "× Shipping Documents [Label] Close" at bounding box center [291, 139] width 583 height 279
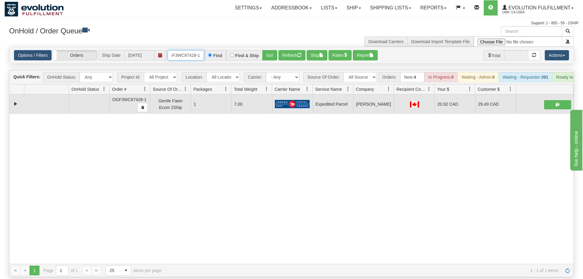
click at [191, 50] on input "oGF3WC87428-1" at bounding box center [186, 55] width 36 height 10
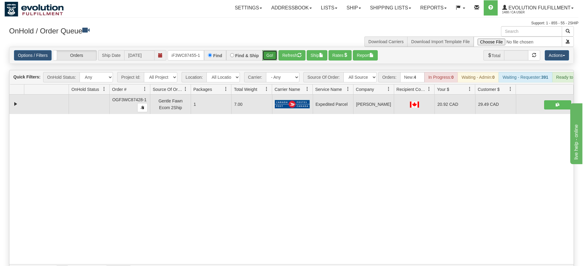
click at [268, 56] on div "Is equal to Is not equal to Contains Does not contains CAD USD EUR ZAR [PERSON_…" at bounding box center [292, 162] width 574 height 231
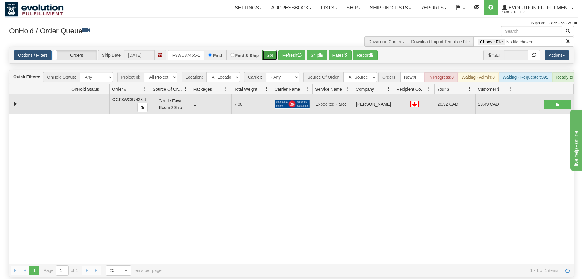
click at [272, 50] on button "Go!" at bounding box center [269, 55] width 15 height 10
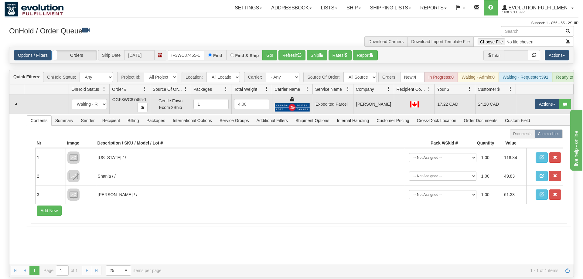
click at [529, 96] on td "Actions Open Refresh Rates Rate All Services Ship Delete Edit Items" at bounding box center [545, 103] width 58 height 19
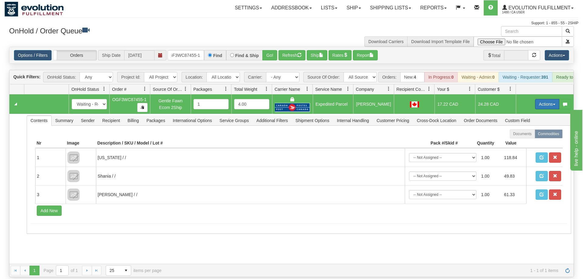
click at [535, 99] on button "Actions" at bounding box center [547, 104] width 24 height 10
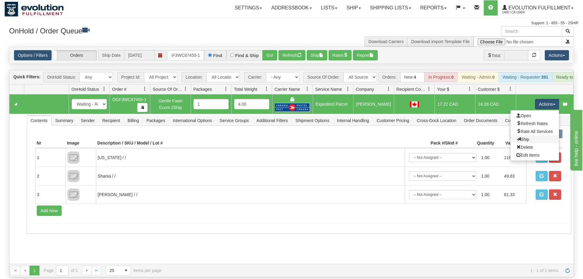
click at [525, 135] on link "Ship" at bounding box center [535, 139] width 49 height 8
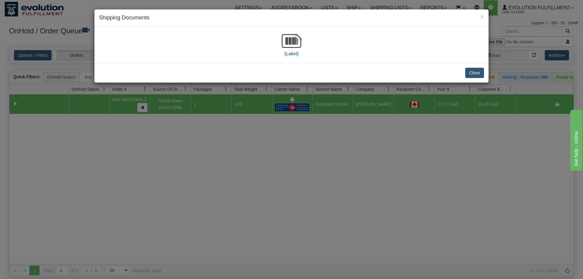
drag, startPoint x: 315, startPoint y: 32, endPoint x: 308, endPoint y: 35, distance: 7.6
click at [313, 33] on div "[Label]" at bounding box center [291, 44] width 385 height 27
click at [297, 40] on img at bounding box center [291, 40] width 19 height 19
drag, startPoint x: 201, startPoint y: 186, endPoint x: 143, endPoint y: 12, distance: 183.3
click at [200, 173] on div "× Shipping Documents [Label] Close" at bounding box center [291, 139] width 583 height 279
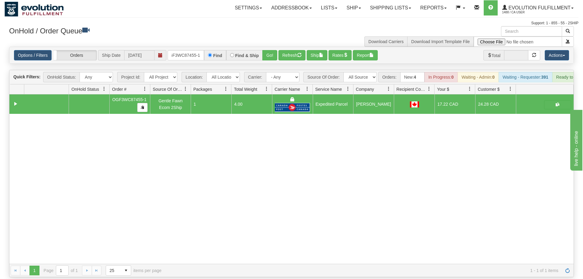
click at [198, 52] on div "Options / Filters Group Shipments Orders Ship Date [DATE] oGF3WC87455-1 Find Fi…" at bounding box center [291, 55] width 564 height 16
click at [200, 50] on input "oGF3WC87455-1" at bounding box center [186, 55] width 36 height 10
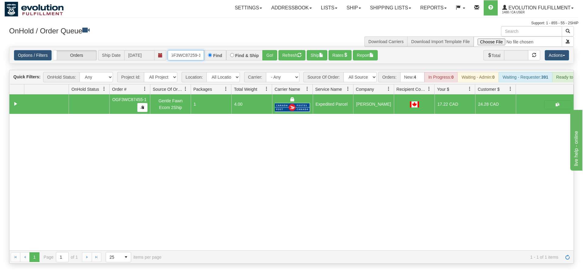
scroll to position [0, 6]
click at [274, 60] on div "Is equal to Is not equal to Contains Does not contains CAD USD EUR ZAR [PERSON_…" at bounding box center [292, 155] width 574 height 217
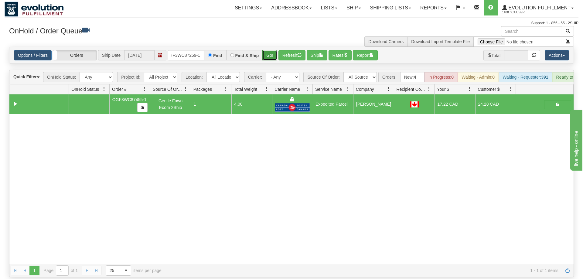
click at [274, 50] on button "Go!" at bounding box center [269, 55] width 15 height 10
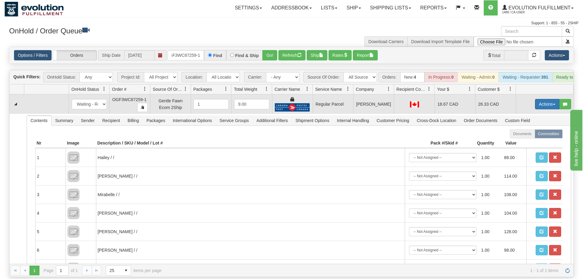
click at [542, 99] on button "Actions" at bounding box center [547, 104] width 24 height 10
click at [532, 129] on span "Rate All Services" at bounding box center [535, 131] width 36 height 5
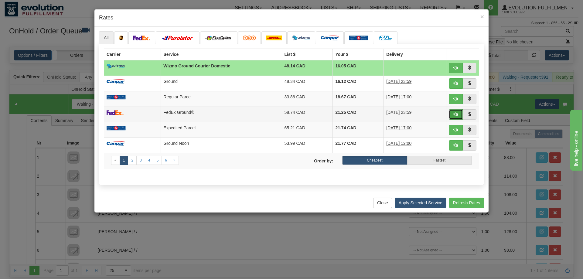
click at [456, 116] on span "button" at bounding box center [456, 114] width 4 height 4
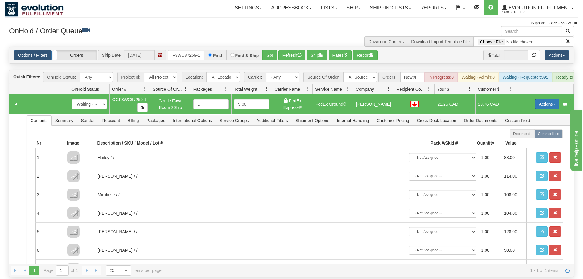
click at [539, 99] on button "Actions" at bounding box center [547, 104] width 24 height 10
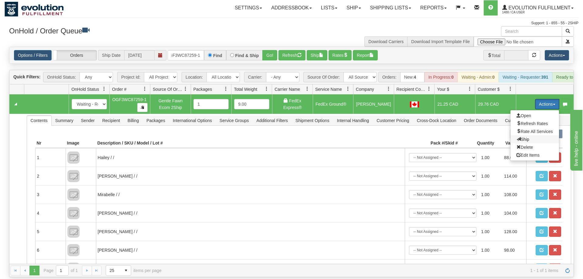
click at [519, 137] on span "Ship" at bounding box center [523, 139] width 13 height 5
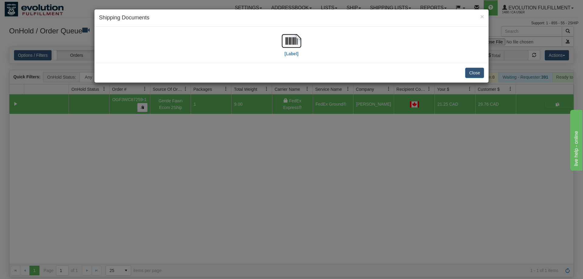
click at [305, 46] on div "[Label]" at bounding box center [291, 44] width 385 height 27
click at [292, 39] on img at bounding box center [291, 40] width 19 height 19
click at [118, 177] on div "× Shipping Documents [Label] Close" at bounding box center [291, 139] width 583 height 279
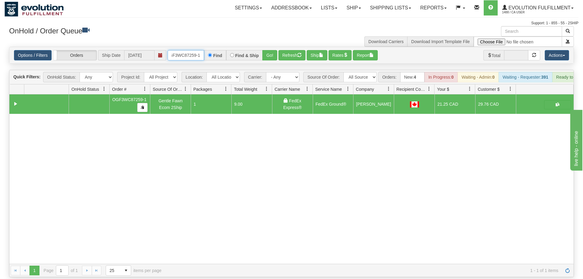
click at [179, 50] on input "OGF3WC87259-1" at bounding box center [186, 55] width 36 height 10
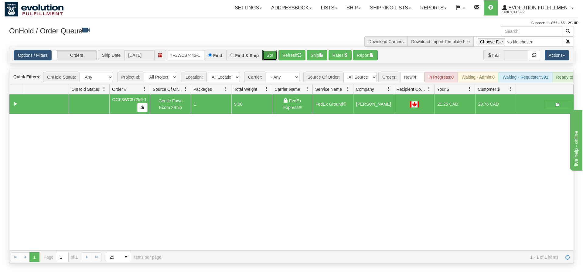
click at [273, 58] on div "Is equal to Is not equal to Contains Does not contains CAD USD EUR ZAR [PERSON_…" at bounding box center [292, 155] width 574 height 217
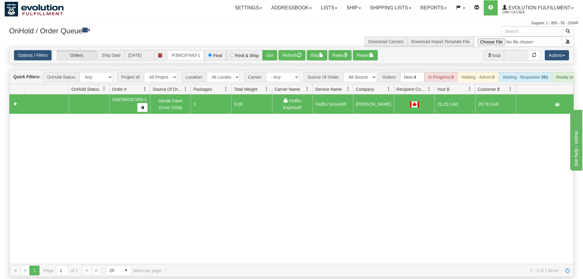
click at [273, 37] on div "OnHold / Order Queue" at bounding box center [148, 32] width 287 height 12
click at [272, 51] on button "Go!" at bounding box center [269, 55] width 15 height 10
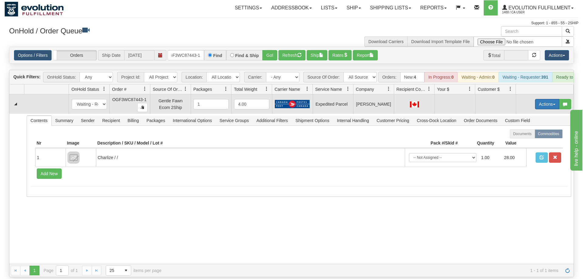
click at [541, 99] on button "Actions" at bounding box center [547, 104] width 24 height 10
click at [528, 121] on span "Refresh Rates" at bounding box center [532, 123] width 31 height 5
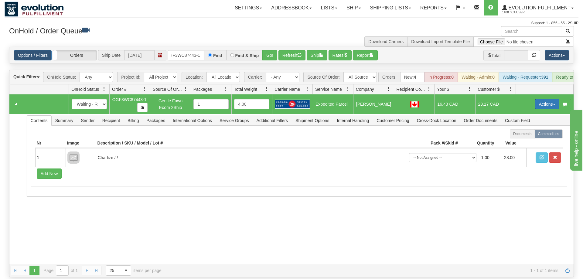
click at [539, 99] on button "Actions" at bounding box center [547, 104] width 24 height 10
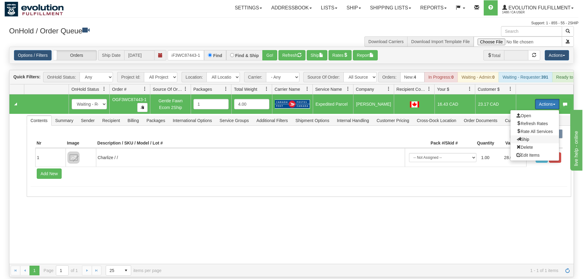
click at [517, 137] on span at bounding box center [519, 139] width 4 height 4
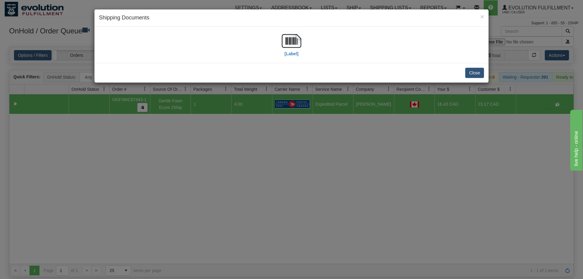
click at [303, 45] on div "[Label]" at bounding box center [291, 44] width 385 height 27
click at [285, 44] on img at bounding box center [291, 40] width 19 height 19
drag, startPoint x: 292, startPoint y: 158, endPoint x: 214, endPoint y: 14, distance: 163.2
click at [287, 145] on div "× Shipping Documents [Label] Close" at bounding box center [291, 139] width 583 height 279
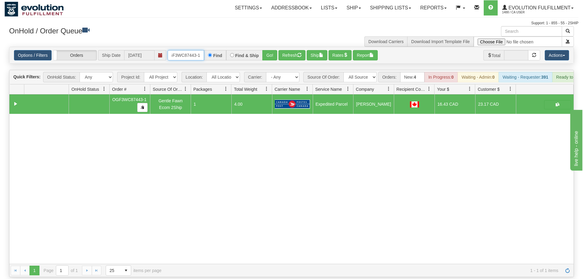
click at [188, 50] on input "OGF3WC87443-1" at bounding box center [186, 55] width 36 height 10
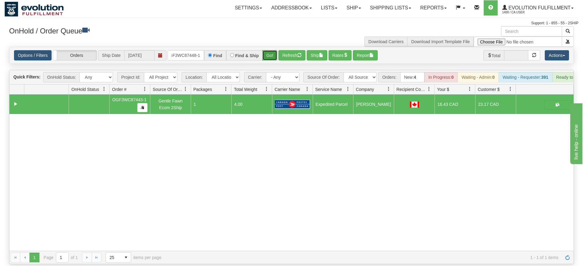
click at [265, 57] on div "Is equal to Is not equal to Contains Does not contains CAD USD EUR ZAR [PERSON_…" at bounding box center [292, 155] width 574 height 217
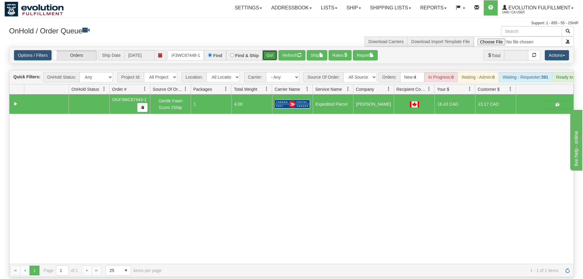
click at [268, 50] on button "Go!" at bounding box center [269, 55] width 15 height 10
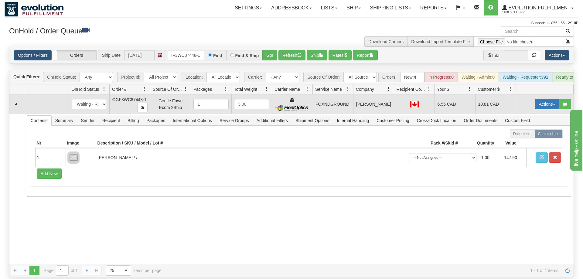
click at [541, 99] on button "Actions" at bounding box center [547, 104] width 24 height 10
click at [519, 135] on link "Ship" at bounding box center [535, 139] width 49 height 8
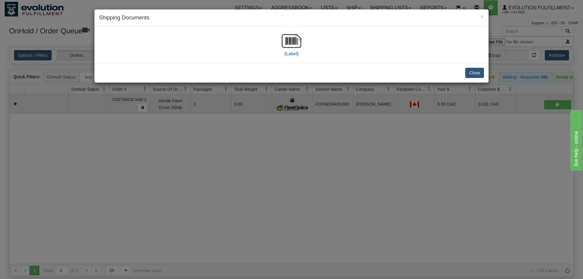
click at [305, 41] on div "[Label]" at bounding box center [291, 44] width 385 height 27
click at [302, 41] on div "[Label]" at bounding box center [291, 44] width 385 height 27
click at [275, 43] on div "[Label]" at bounding box center [291, 44] width 385 height 27
click at [293, 40] on img at bounding box center [291, 40] width 19 height 19
drag, startPoint x: 236, startPoint y: 171, endPoint x: 180, endPoint y: 22, distance: 158.7
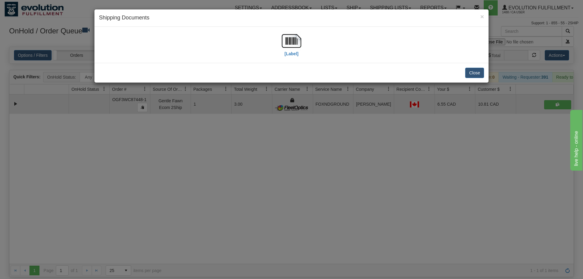
click at [236, 157] on div "× Shipping Documents [Label] Close" at bounding box center [291, 139] width 583 height 279
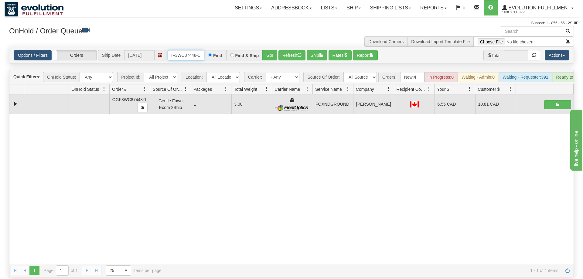
click at [183, 50] on input "OGF3WC87448-1" at bounding box center [186, 55] width 36 height 10
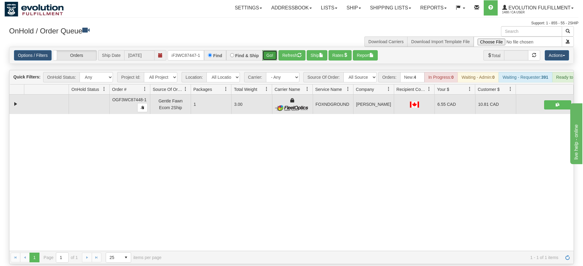
click at [272, 58] on div "Is equal to Is not equal to Contains Does not contains CAD USD EUR ZAR [PERSON_…" at bounding box center [292, 155] width 574 height 217
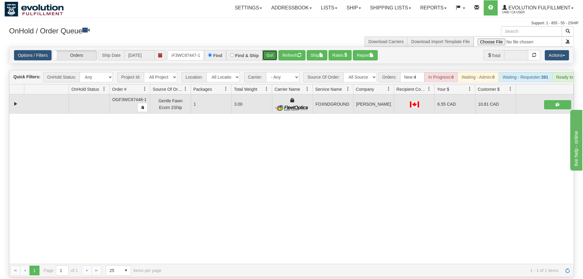
click at [271, 50] on button "Go!" at bounding box center [269, 55] width 15 height 10
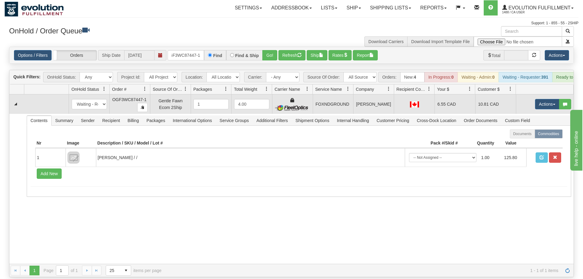
click at [533, 94] on td "Actions Open Refresh Rates Rate All Services Ship Delete Edit Items" at bounding box center [545, 103] width 58 height 19
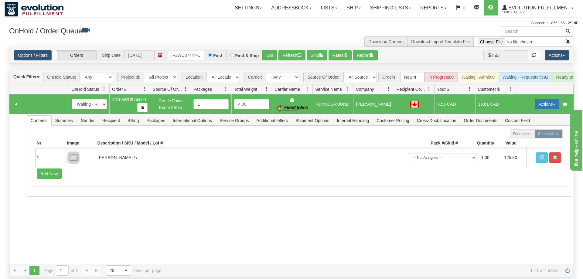
click at [540, 99] on button "Actions" at bounding box center [547, 104] width 24 height 10
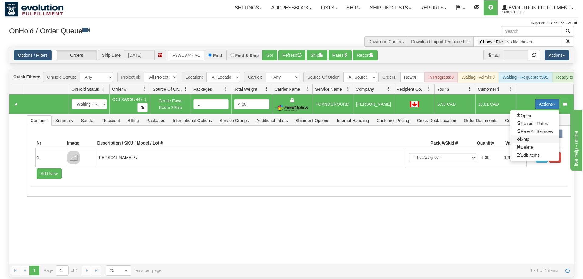
click at [526, 137] on span "Ship" at bounding box center [523, 139] width 13 height 5
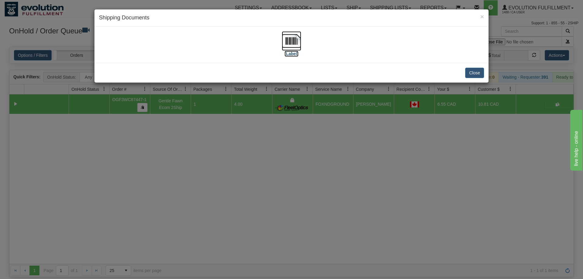
click at [289, 43] on img at bounding box center [291, 40] width 19 height 19
drag, startPoint x: 309, startPoint y: 175, endPoint x: 284, endPoint y: 119, distance: 60.8
click at [311, 168] on div "× Shipping Documents [Label] Close" at bounding box center [291, 139] width 583 height 279
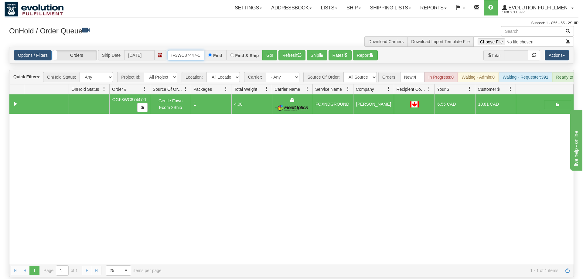
click at [189, 50] on input "OGF3WC87447-1" at bounding box center [186, 55] width 36 height 10
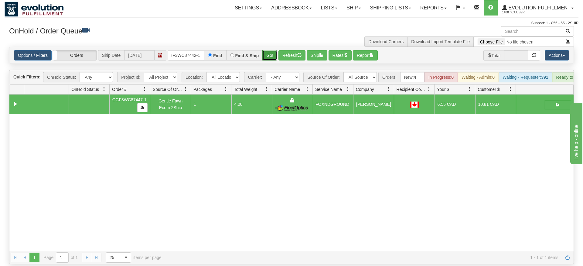
click at [270, 59] on div "Is equal to Is not equal to Contains Does not contains CAD USD EUR ZAR [PERSON_…" at bounding box center [292, 155] width 574 height 217
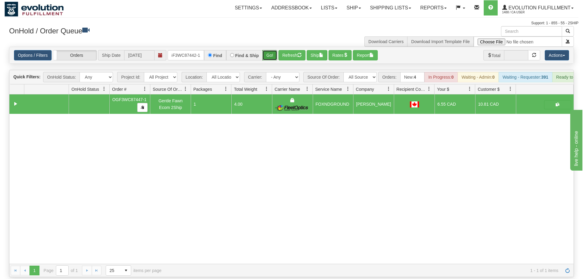
click at [272, 50] on button "Go!" at bounding box center [269, 55] width 15 height 10
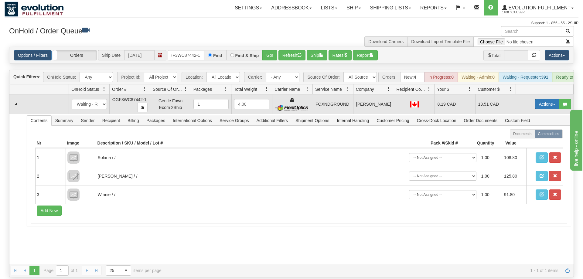
click at [536, 99] on button "Actions" at bounding box center [547, 104] width 24 height 10
click at [529, 135] on link "Ship" at bounding box center [535, 139] width 49 height 8
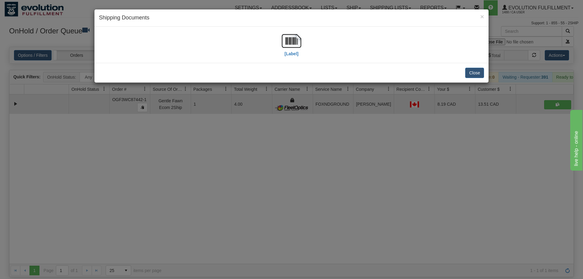
click at [282, 47] on div "[Label]" at bounding box center [291, 44] width 385 height 27
click at [297, 42] on img at bounding box center [291, 40] width 19 height 19
drag, startPoint x: 210, startPoint y: 179, endPoint x: 166, endPoint y: 43, distance: 143.5
click at [212, 166] on div "× Shipping Documents [Label] Close" at bounding box center [291, 139] width 583 height 279
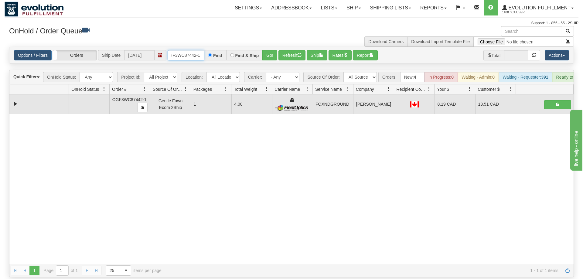
click at [188, 50] on input "OGF3WC87442-1" at bounding box center [186, 55] width 36 height 10
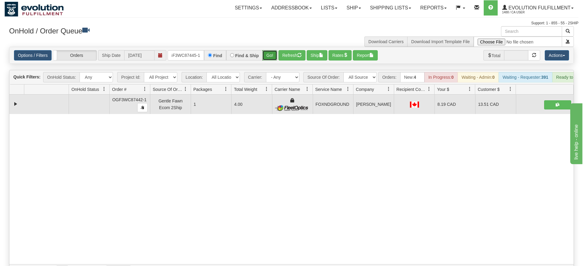
click at [268, 56] on div "Is equal to Is not equal to Contains Does not contains CAD USD EUR ZAR [PERSON_…" at bounding box center [292, 162] width 574 height 231
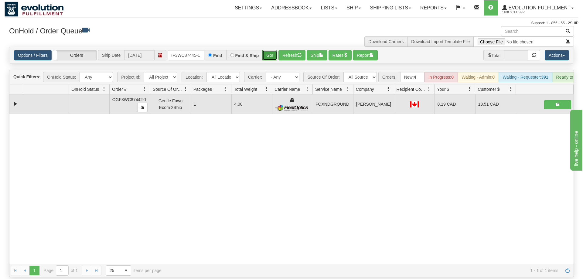
click at [269, 50] on button "Go!" at bounding box center [269, 55] width 15 height 10
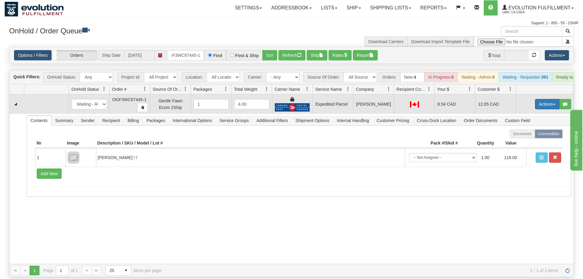
click at [544, 99] on button "Actions" at bounding box center [547, 104] width 24 height 10
click at [521, 137] on span "Ship" at bounding box center [523, 139] width 13 height 5
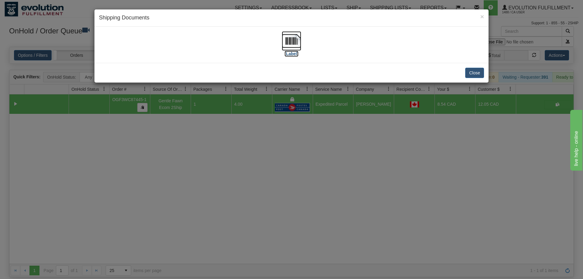
click at [284, 47] on img at bounding box center [291, 40] width 19 height 19
drag, startPoint x: 204, startPoint y: 121, endPoint x: 202, endPoint y: 64, distance: 56.5
click at [203, 119] on div "× Shipping Documents [Label] Close" at bounding box center [291, 139] width 583 height 279
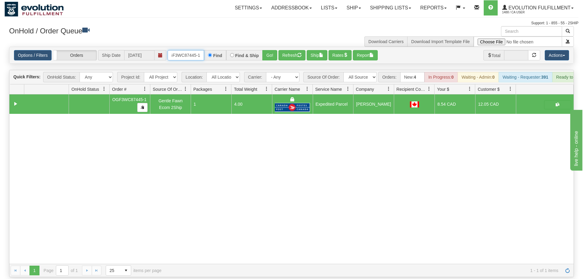
click at [200, 50] on input "OGF3WC87445-1" at bounding box center [186, 55] width 36 height 10
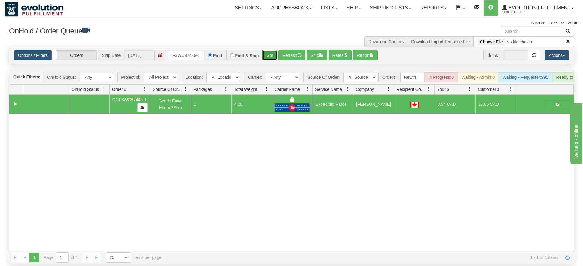
drag, startPoint x: 271, startPoint y: 45, endPoint x: 263, endPoint y: 41, distance: 8.3
click at [271, 58] on div "Is equal to Is not equal to Contains Does not contains CAD USD EUR ZAR [PERSON_…" at bounding box center [292, 155] width 574 height 217
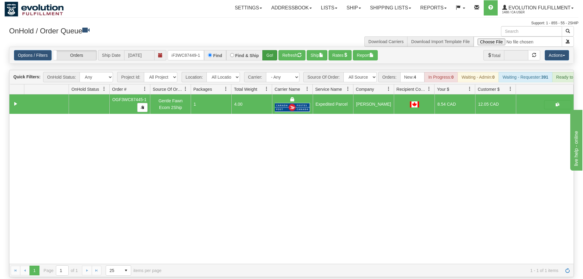
click at [262, 47] on div "Options / Filters Group Shipments Orders Ship Date [DATE] OGF3WC87449-1 Find Fi…" at bounding box center [291, 55] width 565 height 17
click at [280, 52] on div "Options / Filters Group Shipments Orders Ship Date [DATE] OGF3WC87449-1 Find Fi…" at bounding box center [291, 55] width 564 height 16
click at [272, 50] on button "Go!" at bounding box center [269, 55] width 15 height 10
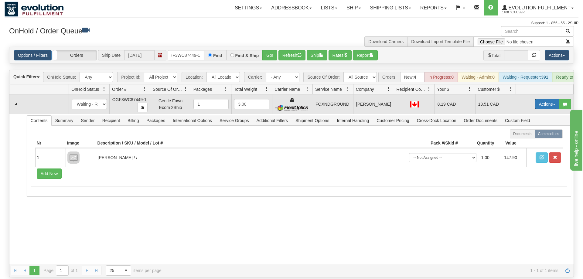
drag, startPoint x: 542, startPoint y: 96, endPoint x: 517, endPoint y: 128, distance: 40.0
click at [541, 99] on button "Actions" at bounding box center [547, 104] width 24 height 10
click at [517, 137] on span at bounding box center [519, 139] width 4 height 4
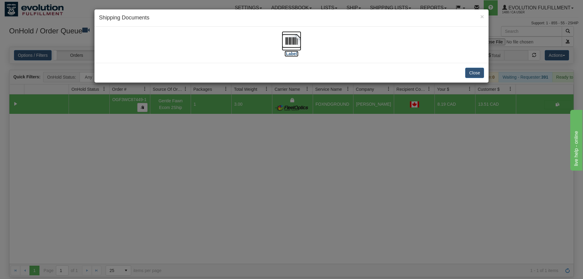
click at [297, 46] on img at bounding box center [291, 40] width 19 height 19
drag, startPoint x: 358, startPoint y: 117, endPoint x: 171, endPoint y: 4, distance: 218.5
click at [358, 116] on div "× Shipping Documents [Label] Close" at bounding box center [291, 139] width 583 height 279
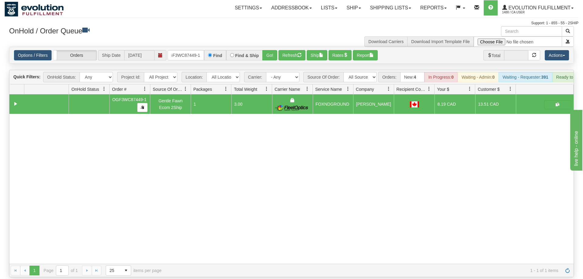
drag, startPoint x: 186, startPoint y: 138, endPoint x: 191, endPoint y: 132, distance: 7.8
click at [186, 139] on div "31661872 EVOLUTION V3 91218119 91218120 OGF3WC87449-1 Gentle Fawn Ecom 2Ship 1 …" at bounding box center [291, 178] width 564 height 169
click at [203, 50] on input "OGF3WC87449-1" at bounding box center [186, 55] width 36 height 10
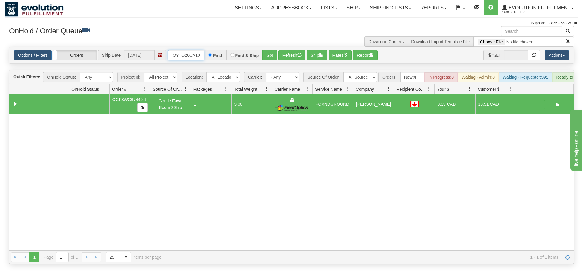
scroll to position [0, 10]
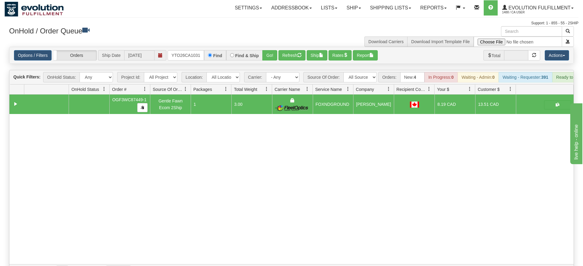
click at [264, 52] on div "Options / Filters Group Shipments Orders Ship Date [DATE] OMOYTO26CA1031 Find F…" at bounding box center [291, 55] width 564 height 16
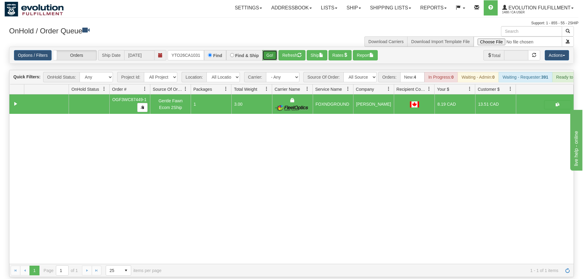
click at [267, 50] on button "Go!" at bounding box center [269, 55] width 15 height 10
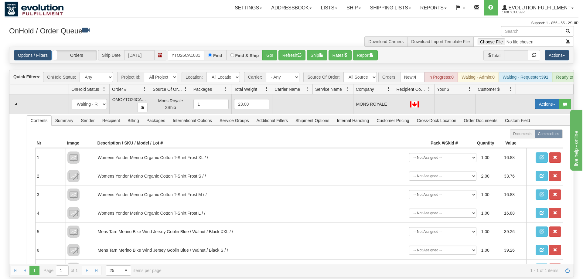
click at [550, 99] on button "Actions" at bounding box center [547, 104] width 24 height 10
click at [532, 129] on span "Rate All Services" at bounding box center [535, 131] width 36 height 5
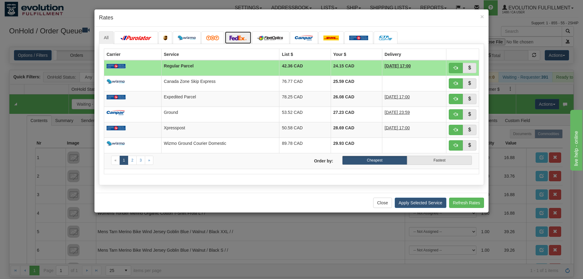
click at [248, 34] on link at bounding box center [238, 37] width 27 height 13
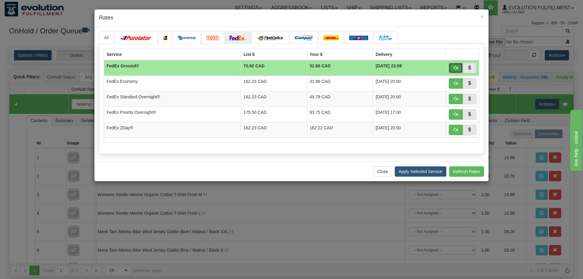
click at [455, 68] on span "button" at bounding box center [456, 68] width 4 height 4
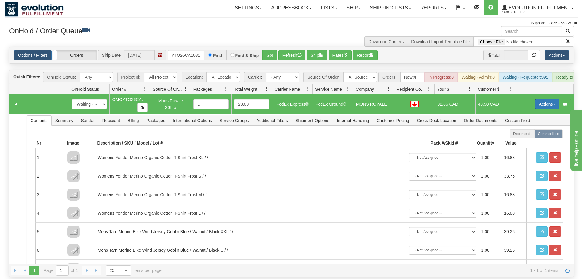
click at [537, 99] on button "Actions" at bounding box center [547, 104] width 24 height 10
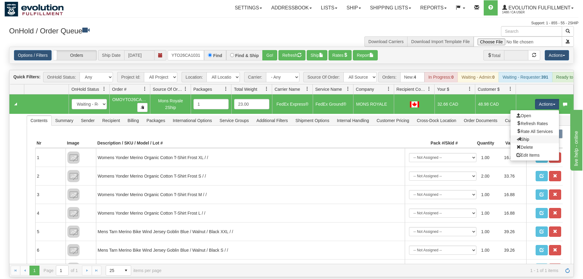
click at [535, 135] on link "Ship" at bounding box center [535, 139] width 49 height 8
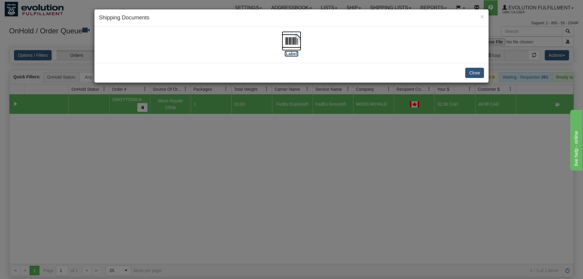
click at [294, 46] on img at bounding box center [291, 40] width 19 height 19
click at [364, 204] on div "× Shipping Documents [Label] Close" at bounding box center [291, 139] width 583 height 279
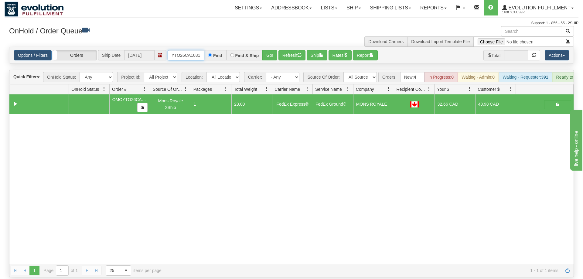
click at [184, 50] on input "OMOYTO26CA1031" at bounding box center [186, 55] width 36 height 10
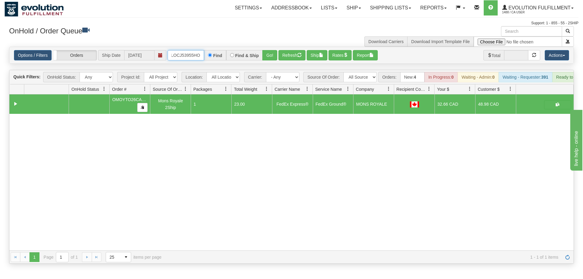
scroll to position [0, 4]
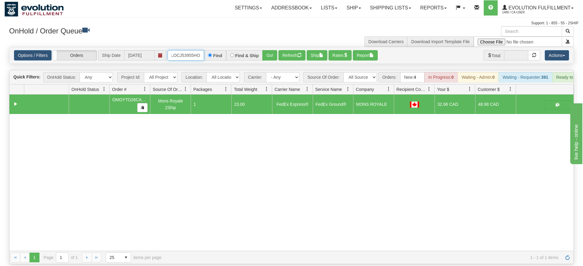
type input "OLOCJ53955HO"
click at [273, 34] on h3 "OnHold / Order Queue" at bounding box center [148, 30] width 278 height 9
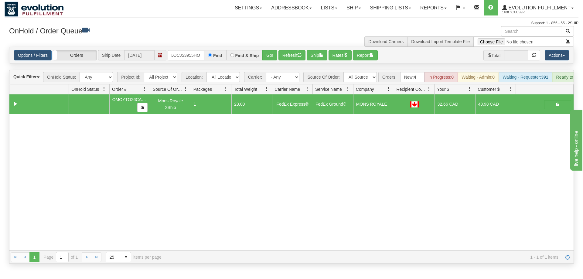
drag, startPoint x: 268, startPoint y: 40, endPoint x: 269, endPoint y: 53, distance: 13.4
click at [269, 53] on div "Options / Filters Group Shipments Orders Ship Date [DATE] OLOCJ53955HO Find Fin…" at bounding box center [291, 55] width 564 height 16
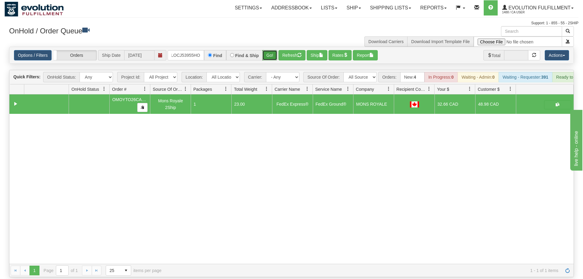
click at [271, 50] on button "Go!" at bounding box center [269, 55] width 15 height 10
